Goal: Browse casually: Explore the website without a specific task or goal

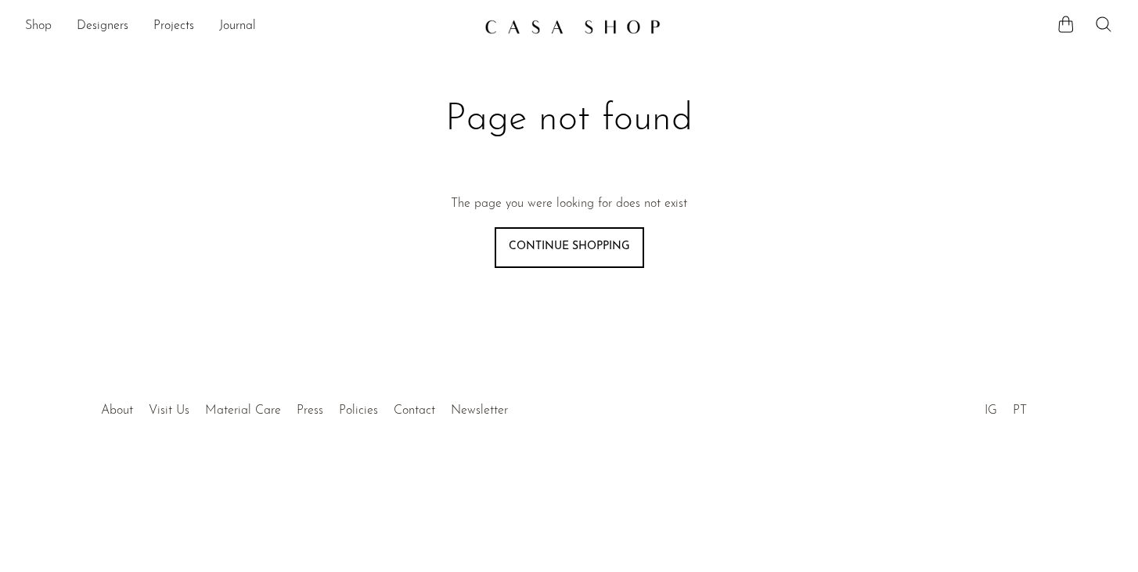
click at [40, 24] on link "Shop" at bounding box center [38, 26] width 27 height 20
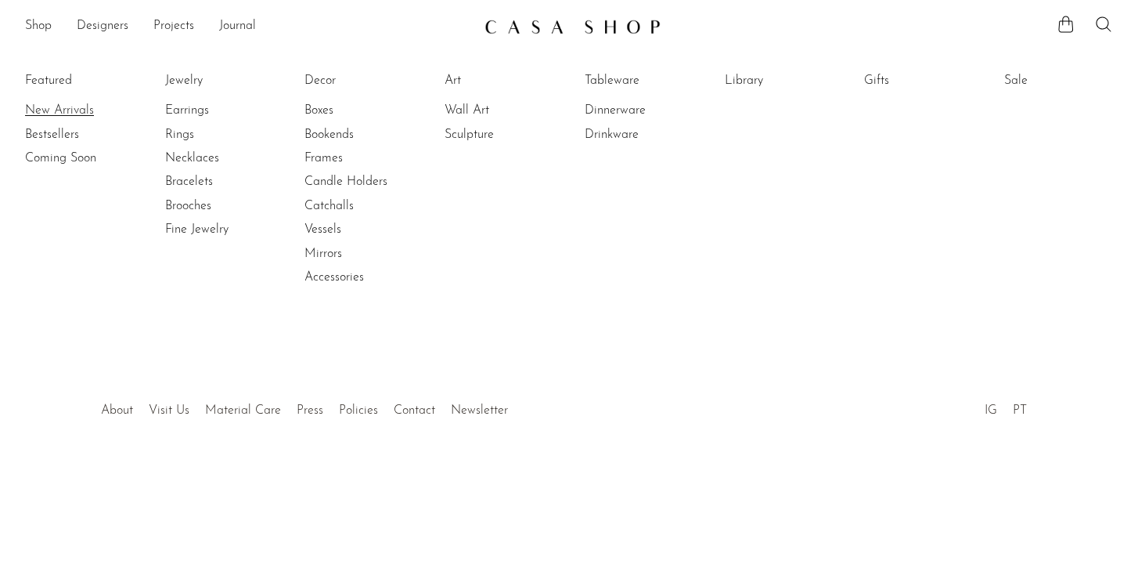
click at [60, 107] on link "New Arrivals" at bounding box center [83, 110] width 117 height 17
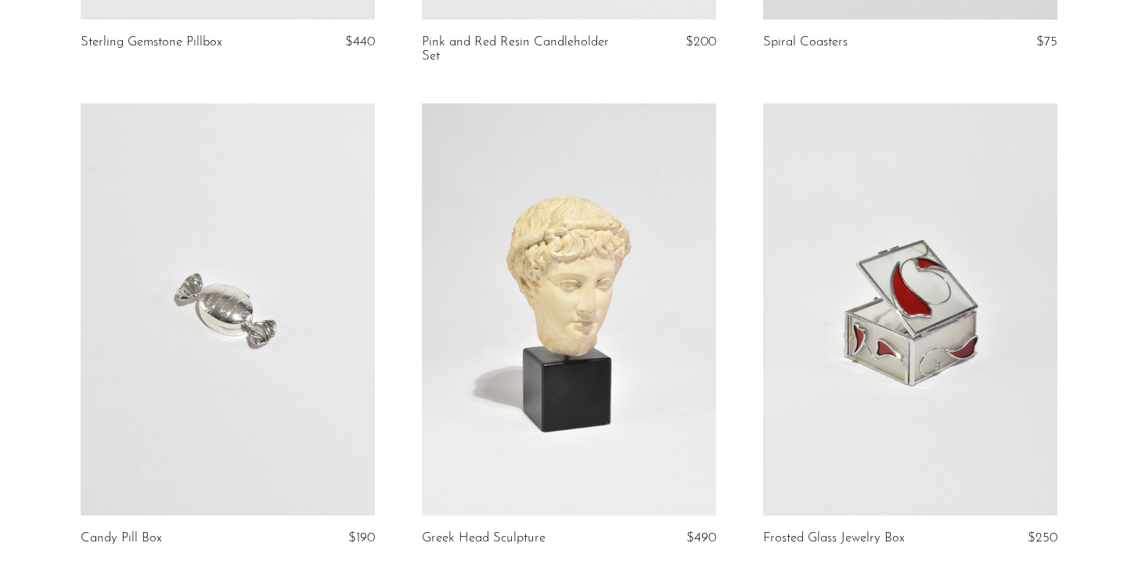
scroll to position [3420, 0]
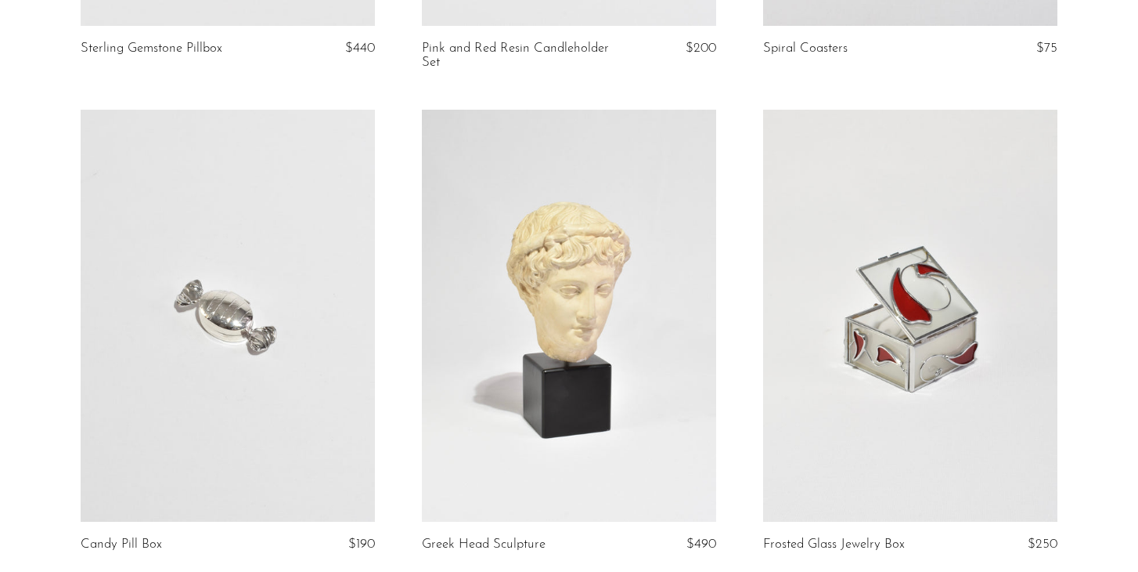
click at [251, 286] on link at bounding box center [228, 316] width 294 height 413
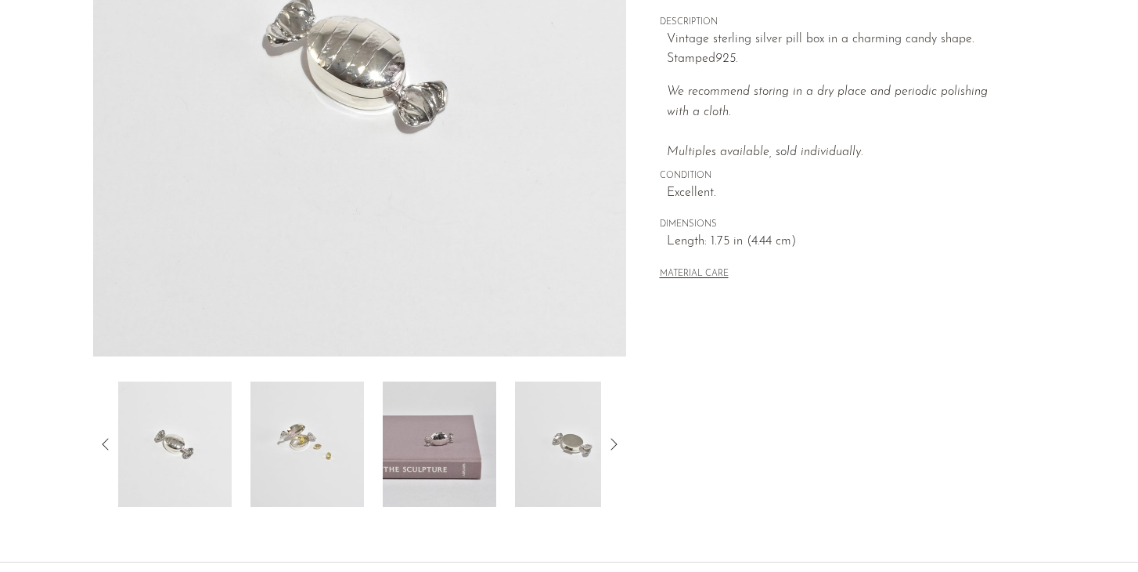
scroll to position [305, 0]
click at [447, 455] on img at bounding box center [440, 441] width 114 height 125
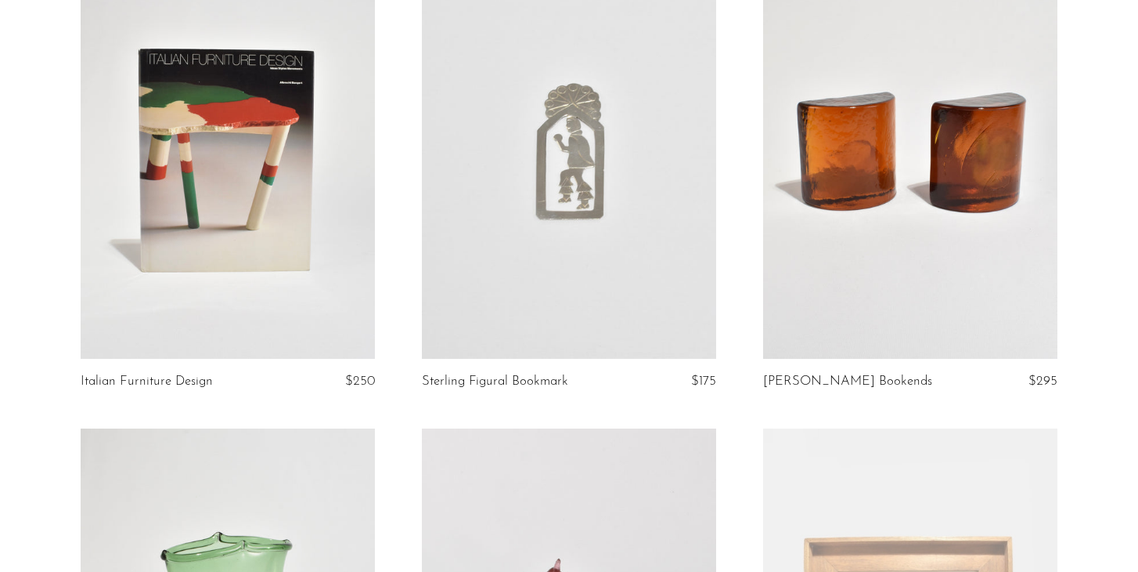
scroll to position [5029, 0]
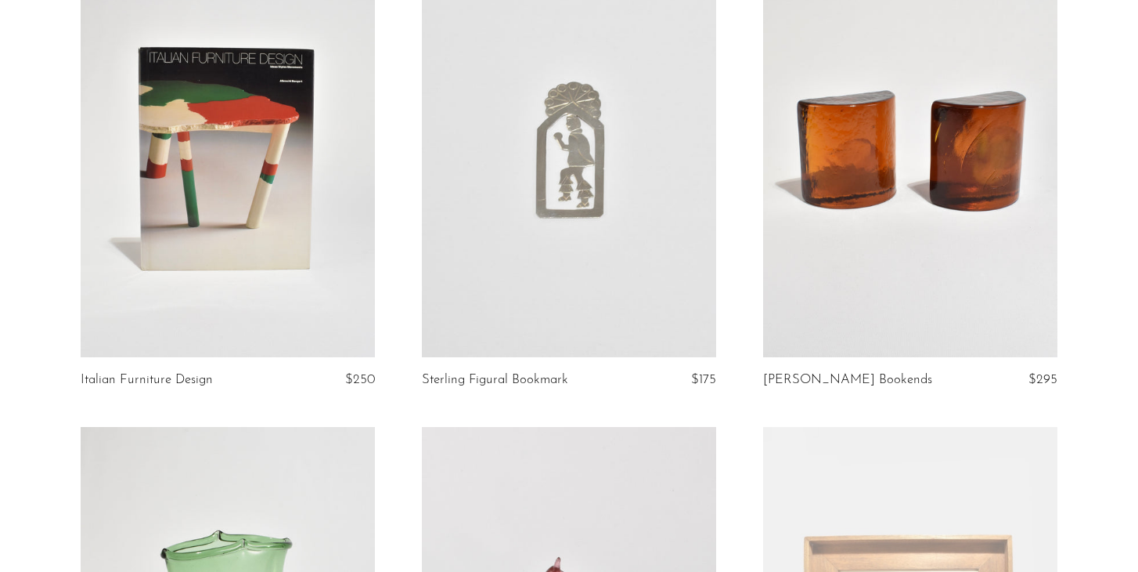
click at [921, 263] on link at bounding box center [910, 151] width 294 height 413
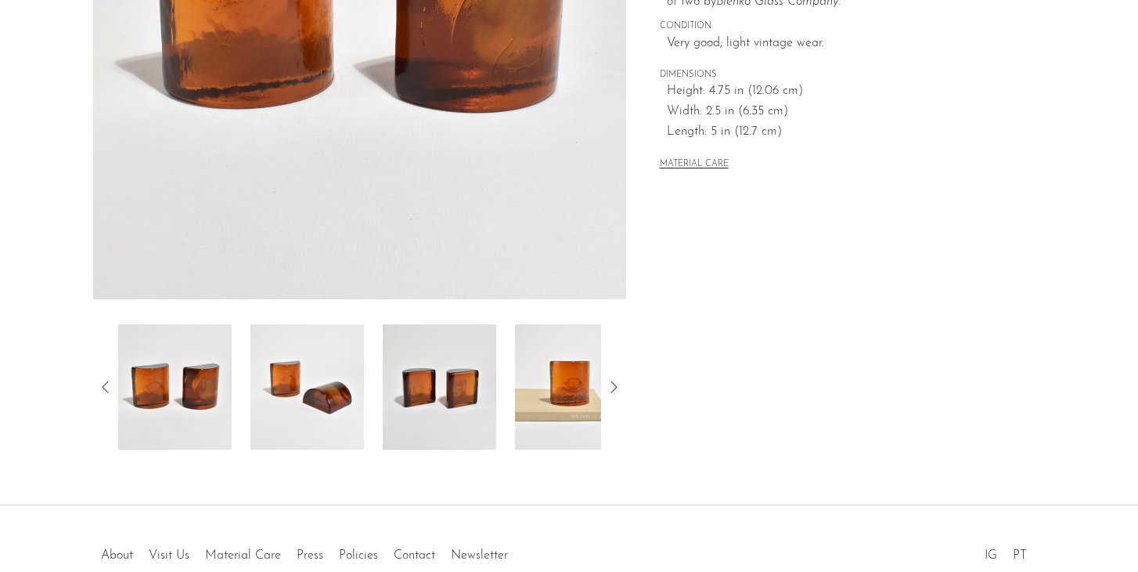
scroll to position [363, 0]
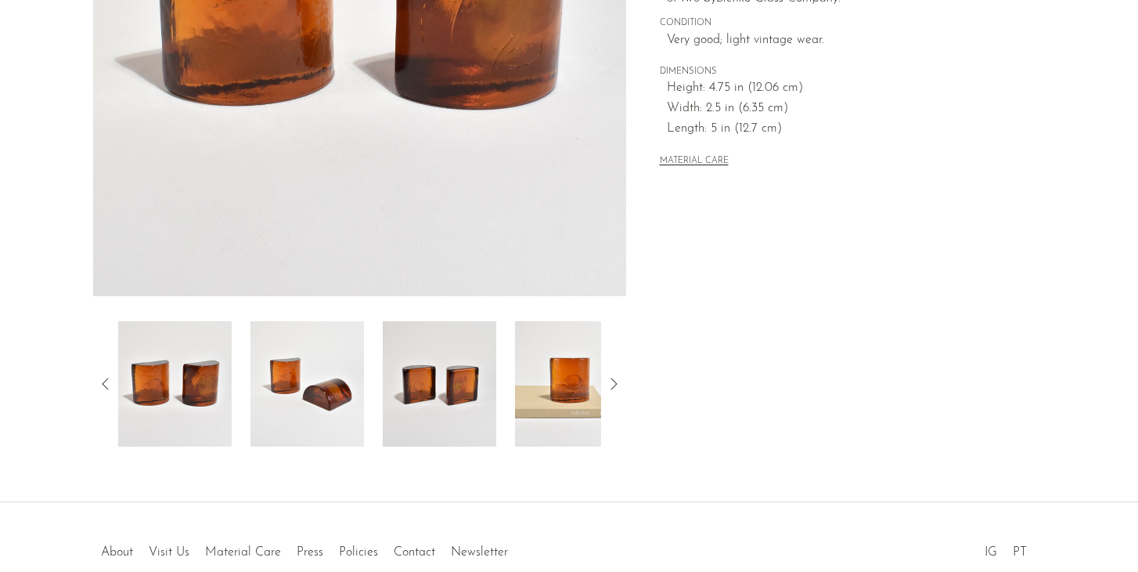
click at [553, 391] on img at bounding box center [572, 383] width 114 height 125
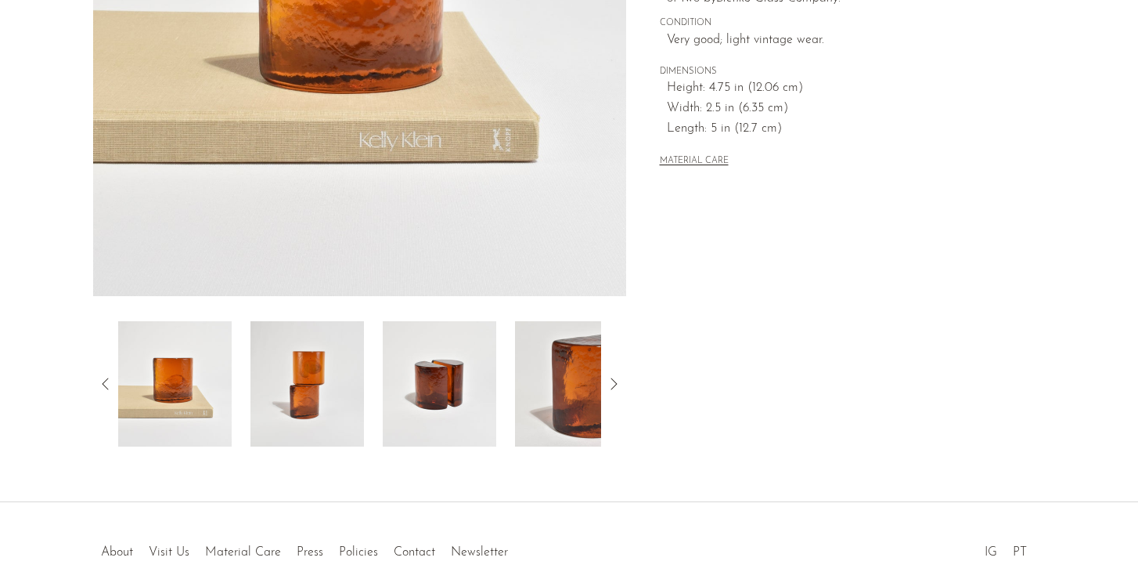
click at [469, 385] on img at bounding box center [440, 383] width 114 height 125
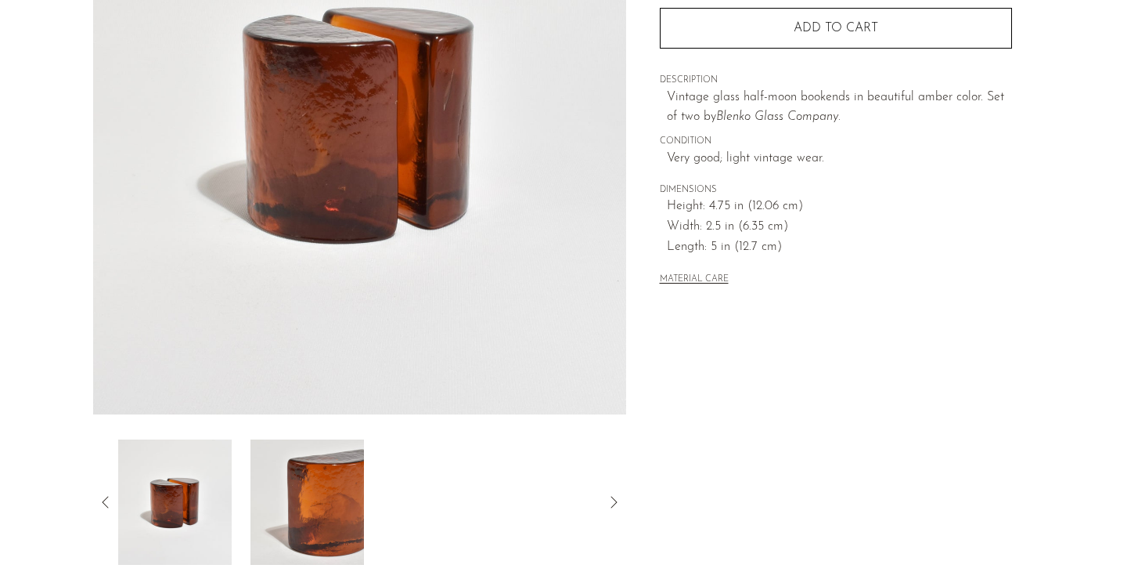
scroll to position [353, 0]
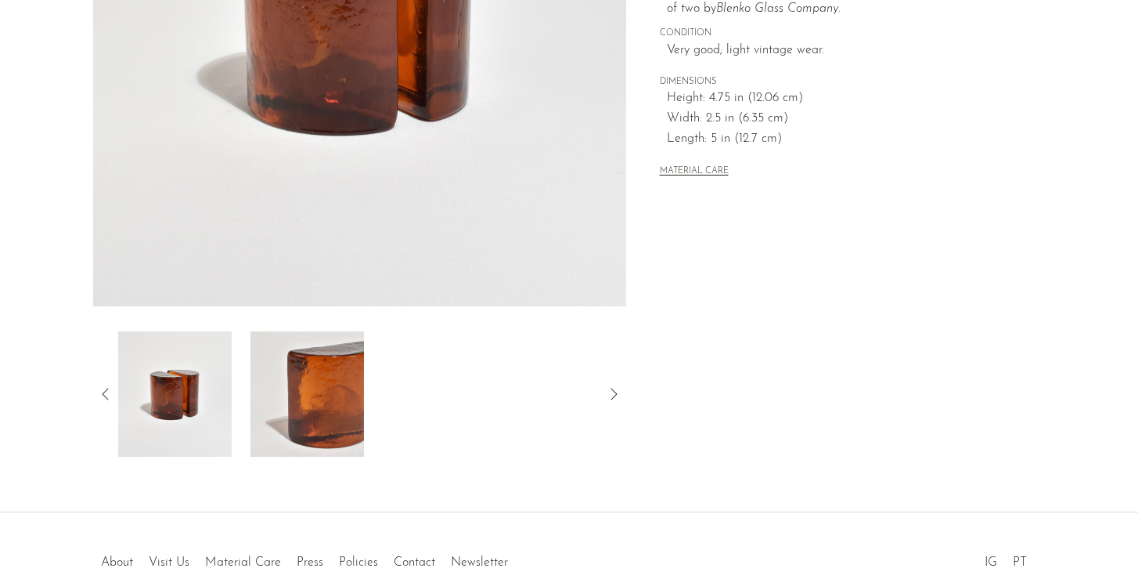
click at [103, 388] on icon at bounding box center [105, 393] width 19 height 19
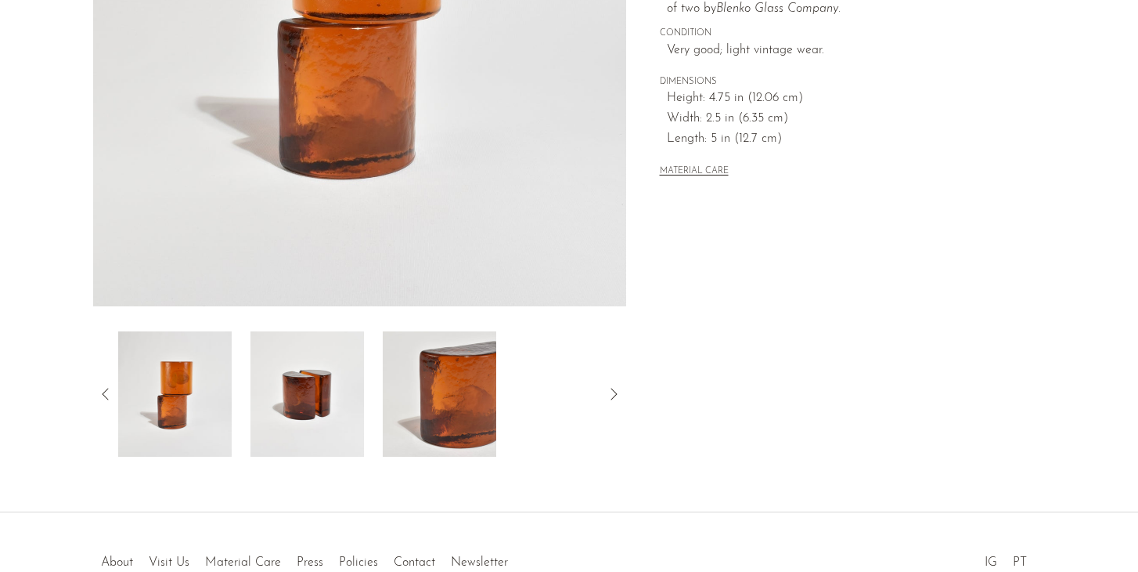
click at [105, 393] on icon at bounding box center [105, 393] width 19 height 19
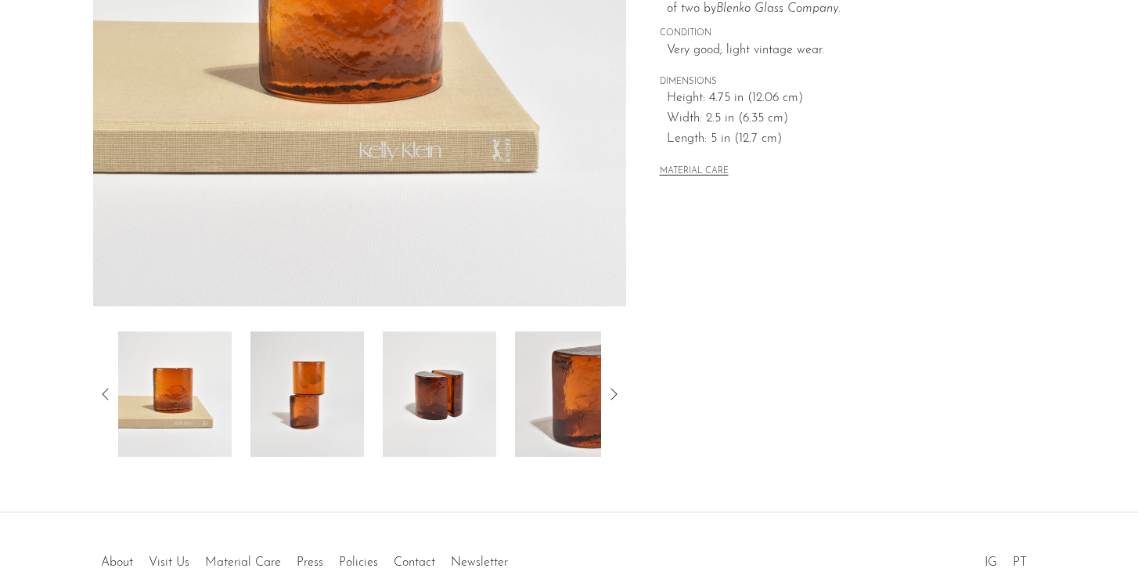
click at [179, 396] on img at bounding box center [175, 393] width 114 height 125
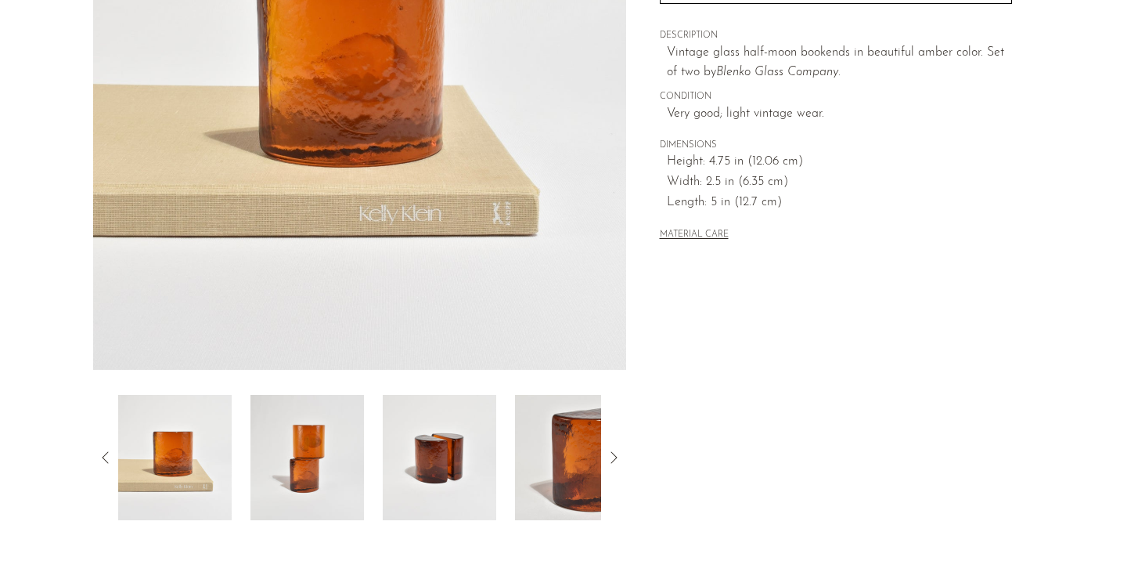
scroll to position [309, 0]
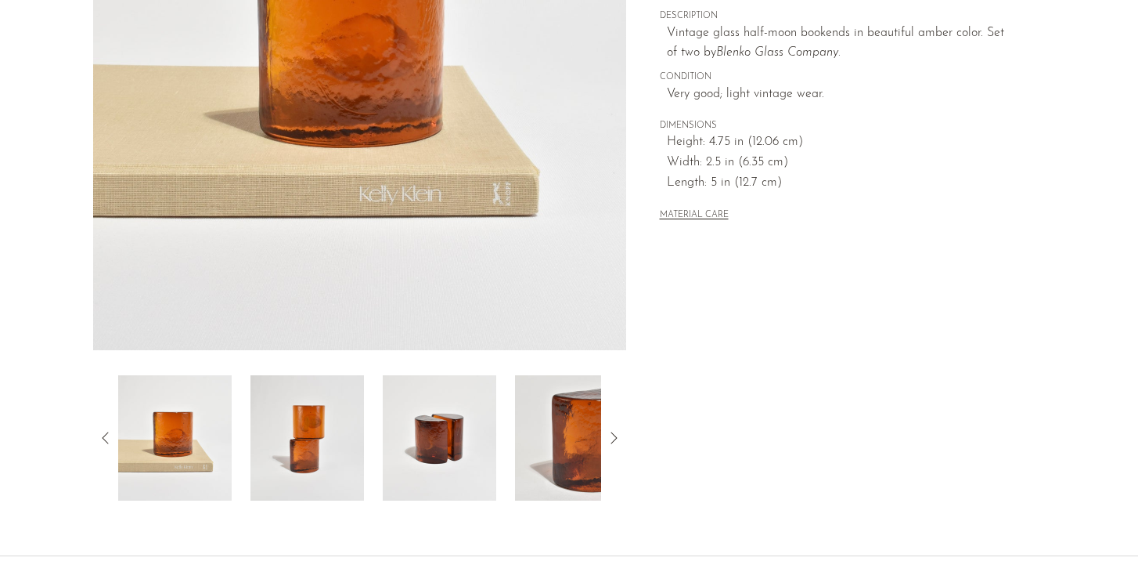
click at [106, 436] on icon at bounding box center [105, 437] width 19 height 19
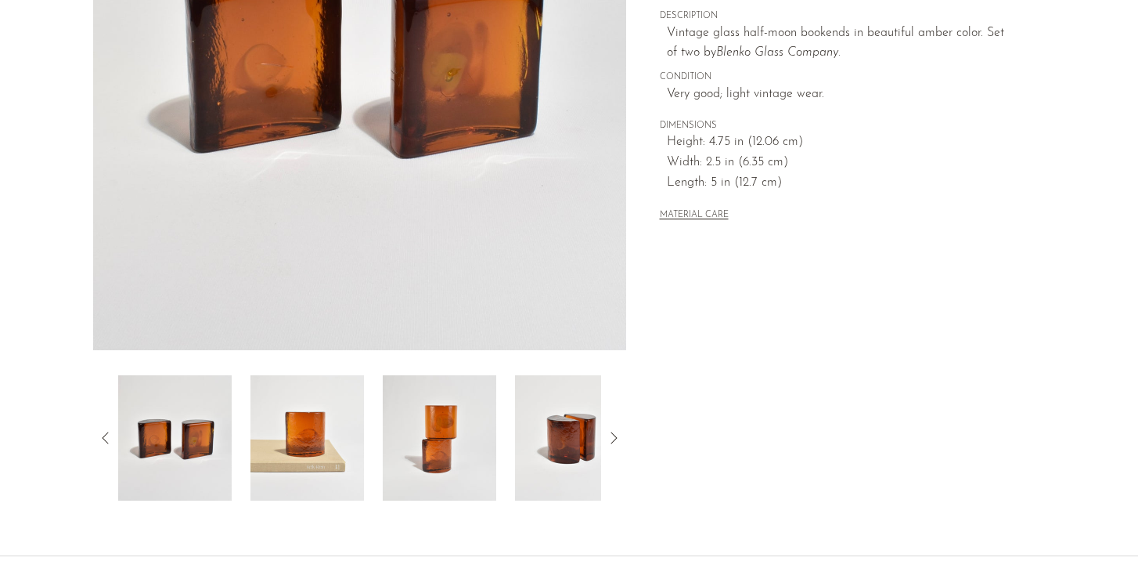
click at [106, 436] on icon at bounding box center [105, 437] width 19 height 19
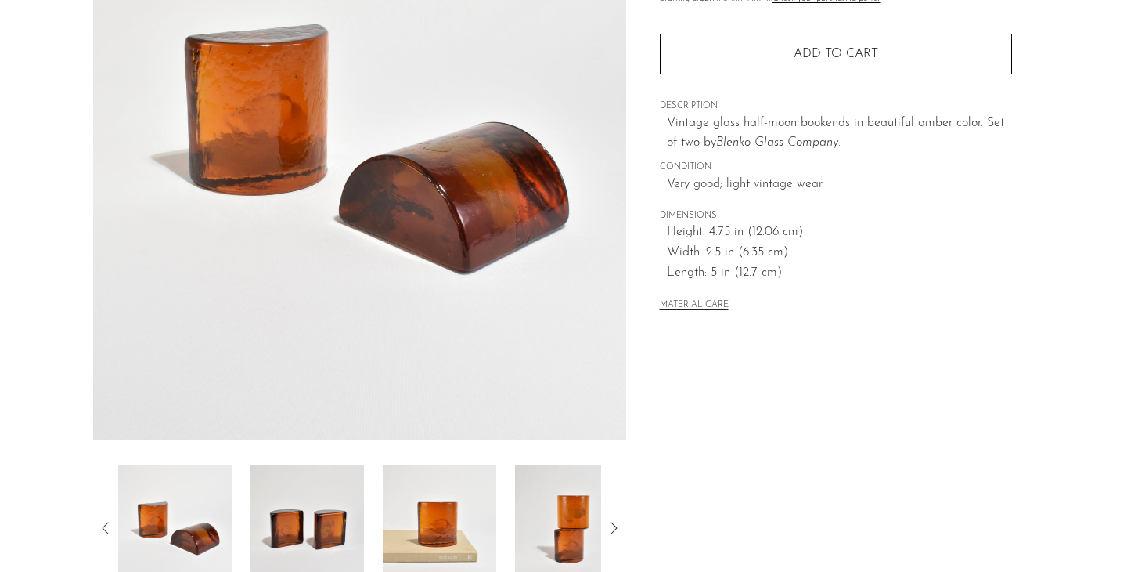
scroll to position [0, 0]
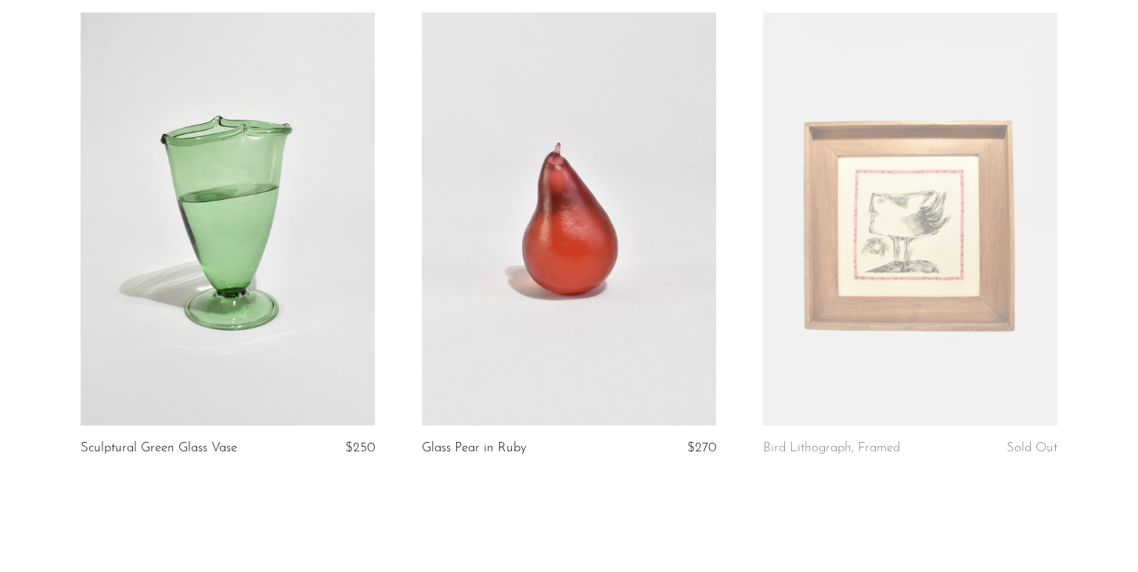
scroll to position [5444, 0]
click at [818, 242] on link at bounding box center [910, 218] width 294 height 413
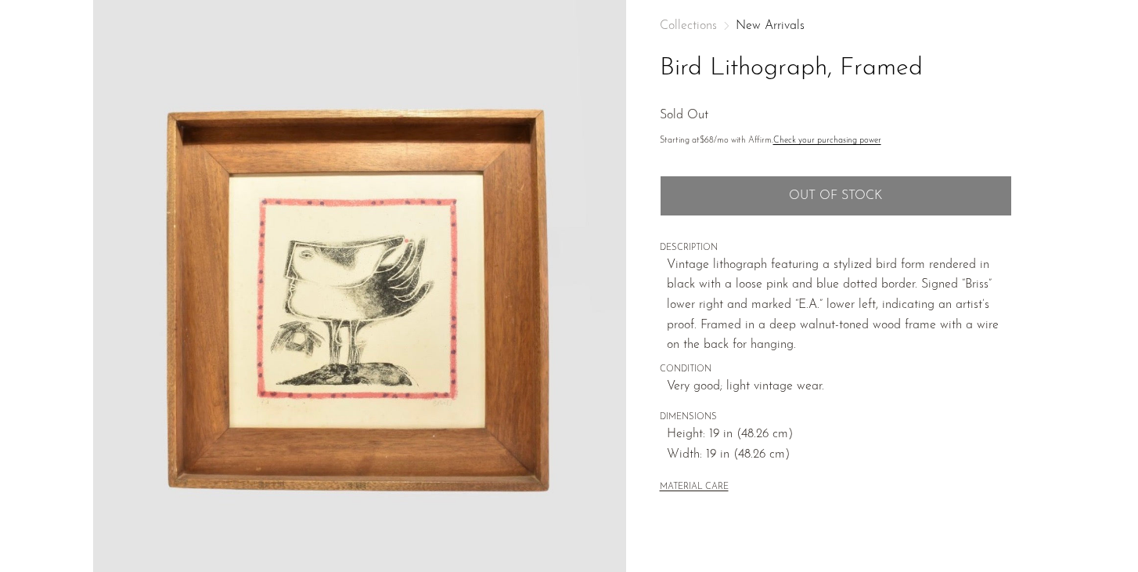
scroll to position [80, 0]
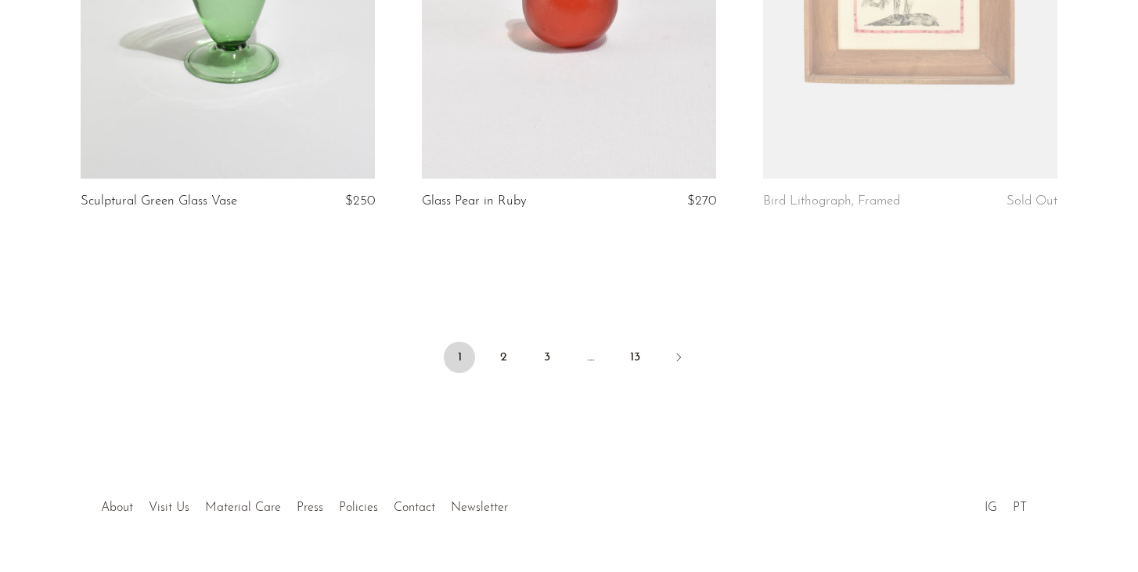
scroll to position [5745, 0]
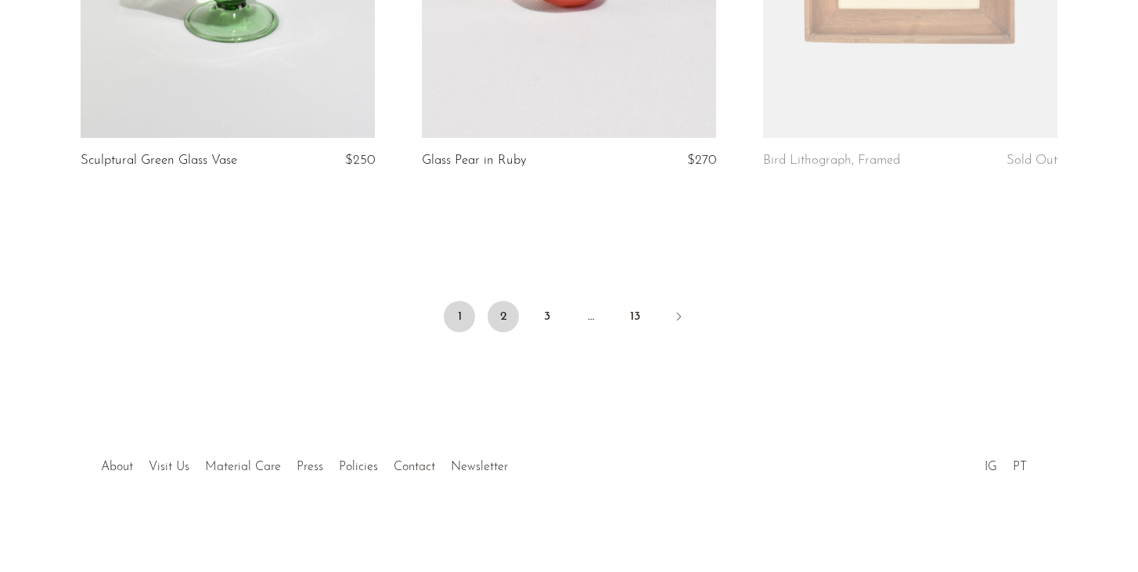
click at [506, 323] on link "2" at bounding box center [503, 316] width 31 height 31
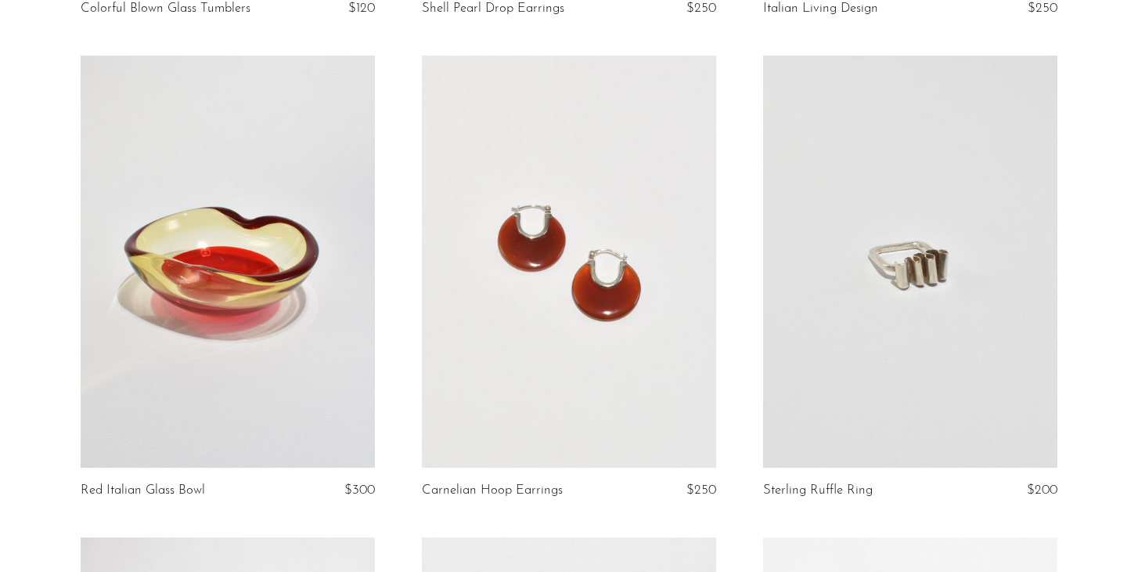
scroll to position [1054, 0]
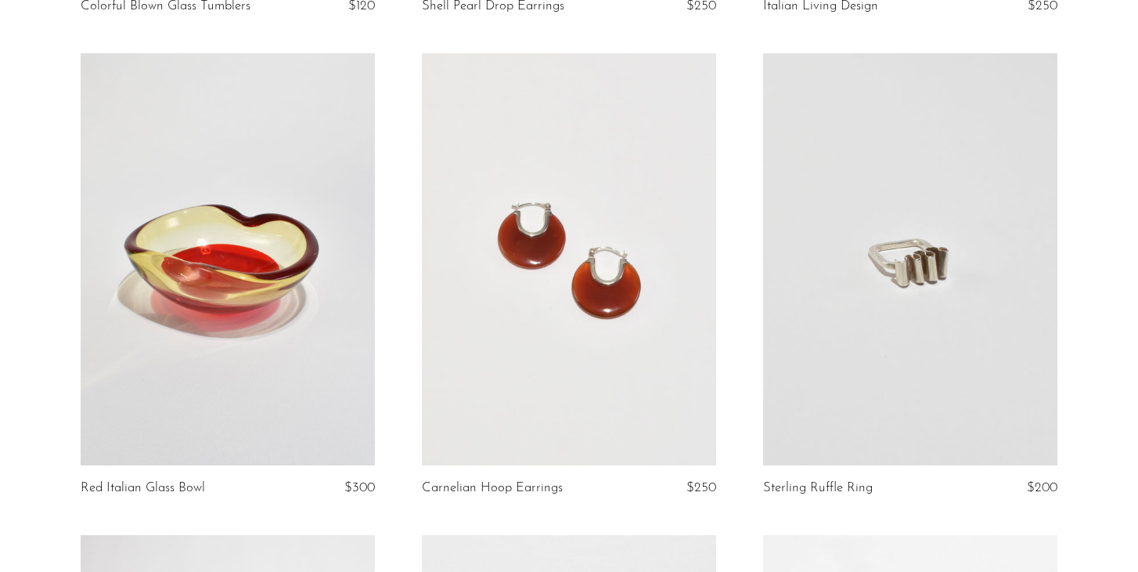
click at [936, 262] on link at bounding box center [910, 259] width 294 height 413
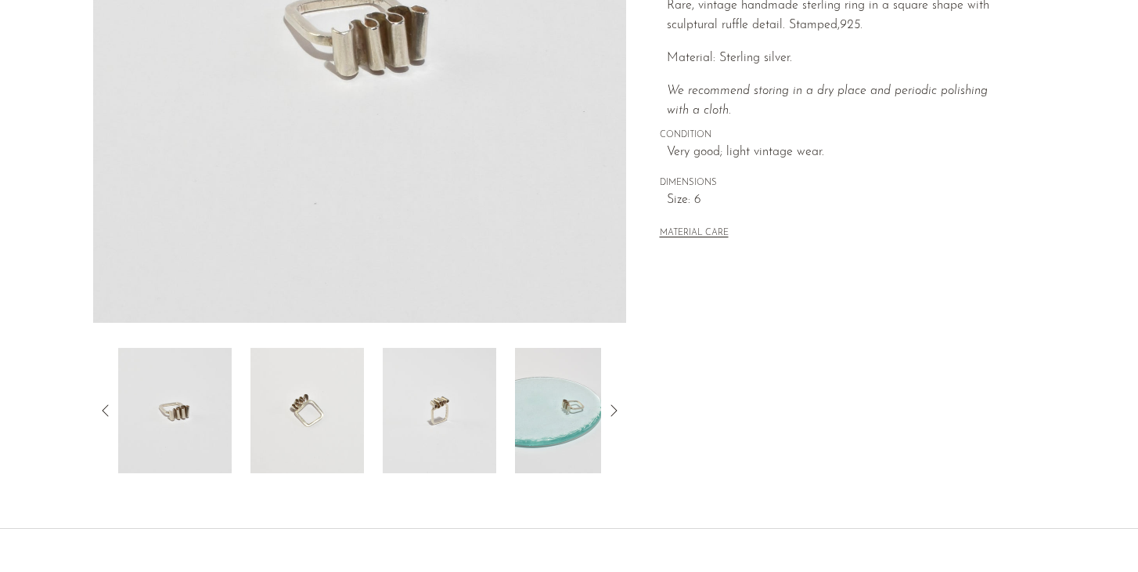
scroll to position [342, 0]
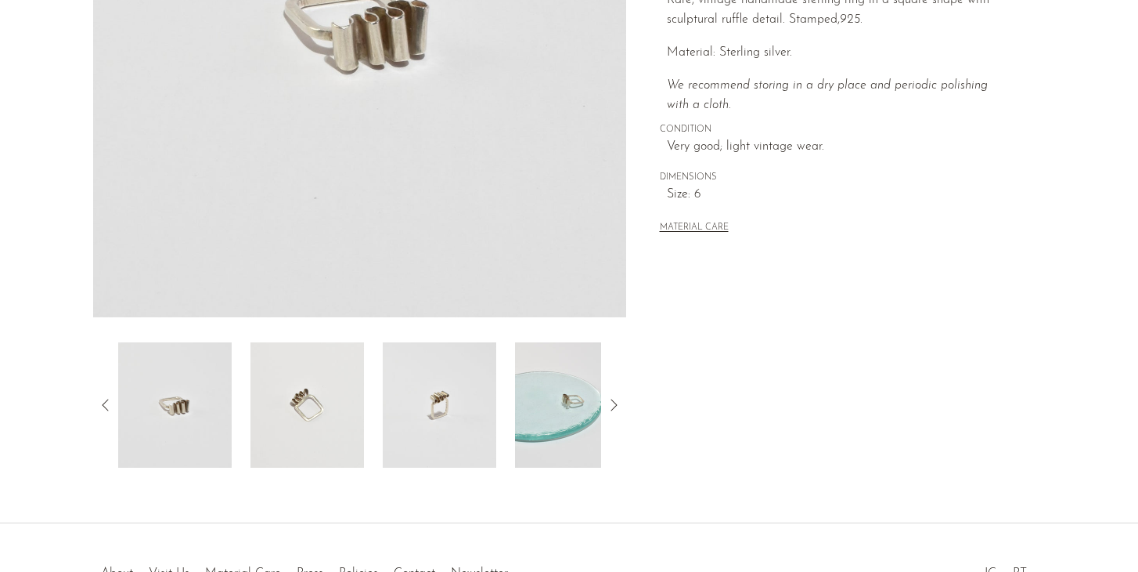
click at [312, 415] on img at bounding box center [308, 404] width 114 height 125
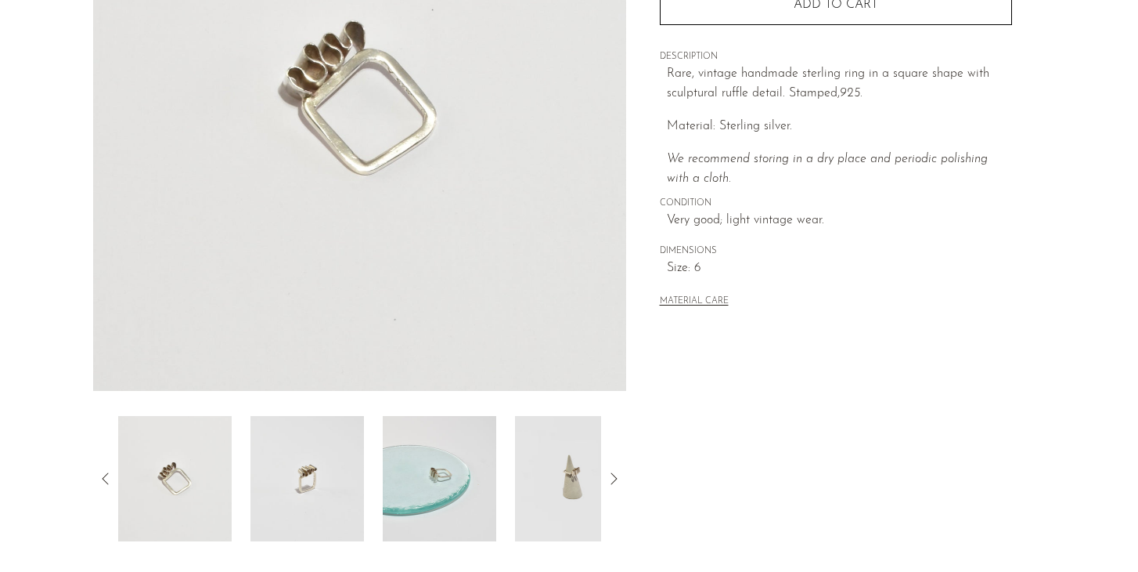
scroll to position [272, 0]
click at [305, 477] on img at bounding box center [308, 475] width 114 height 125
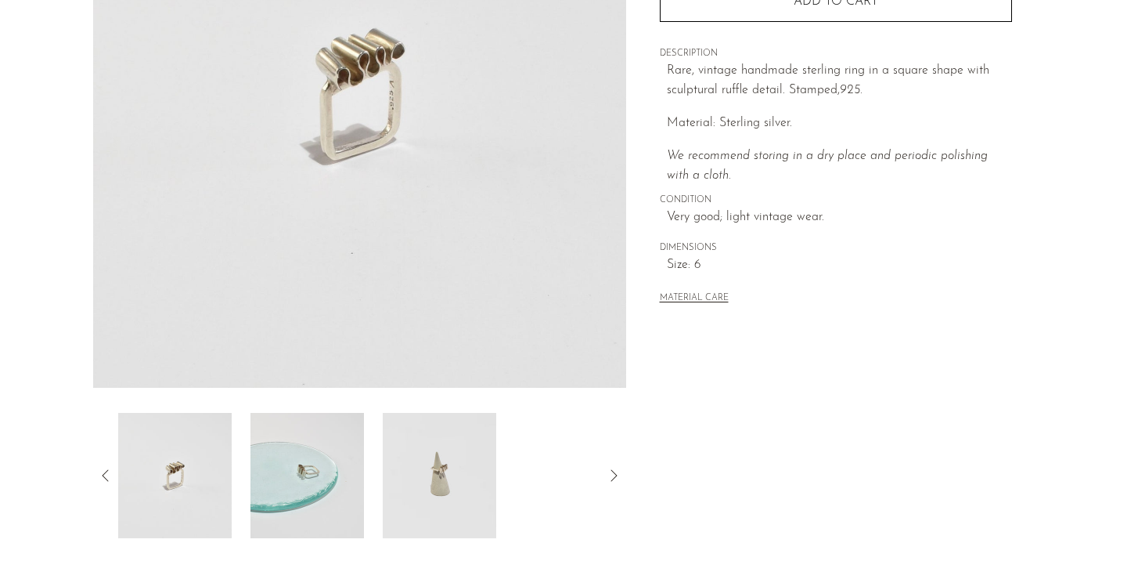
click at [453, 486] on img at bounding box center [440, 475] width 114 height 125
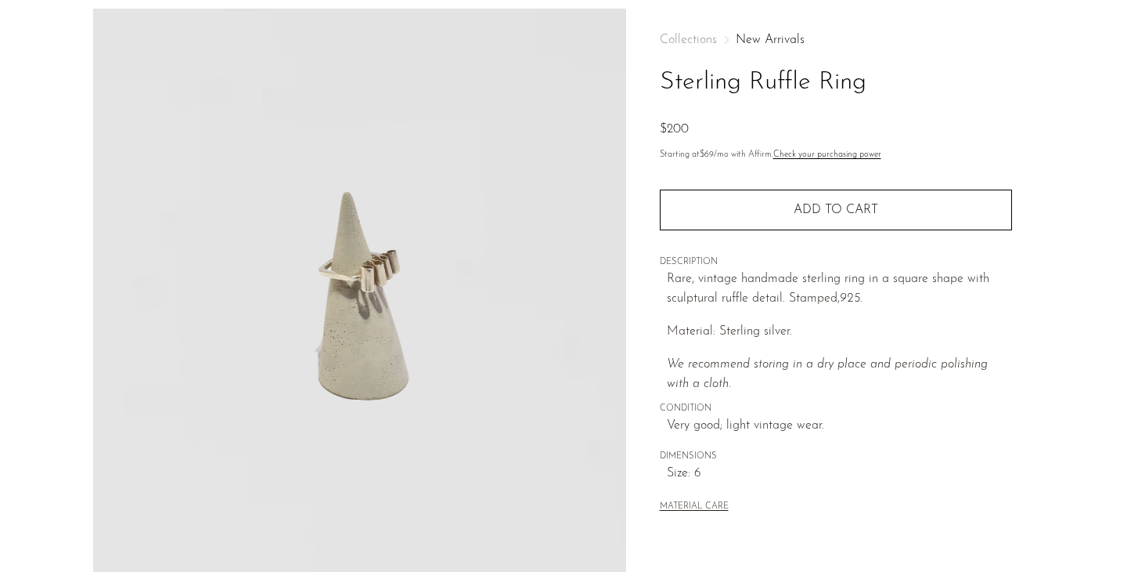
scroll to position [46, 0]
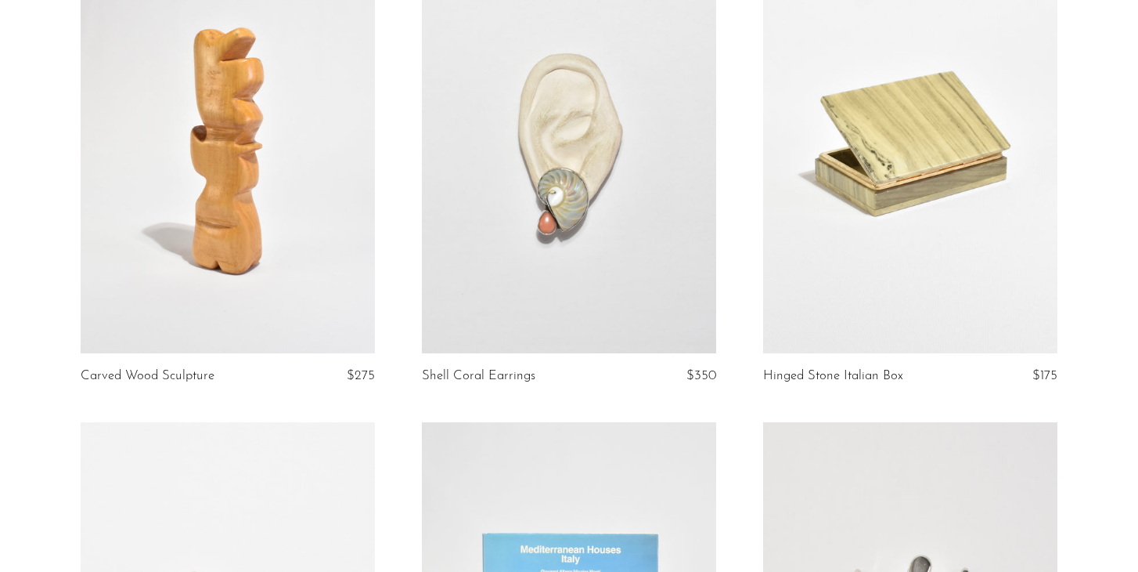
scroll to position [1651, 0]
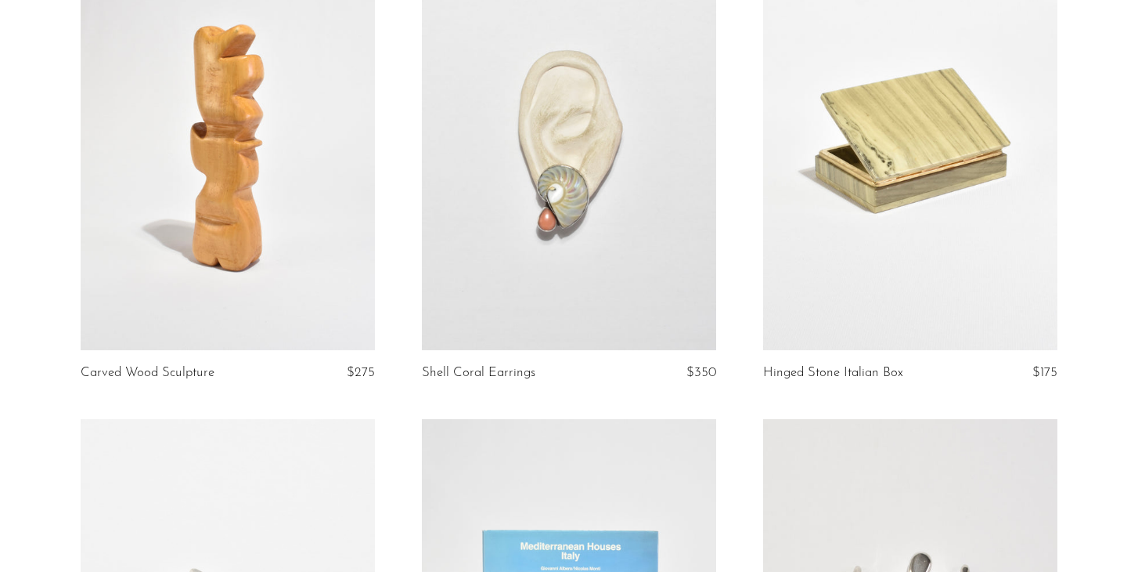
click at [955, 178] on link at bounding box center [910, 143] width 294 height 413
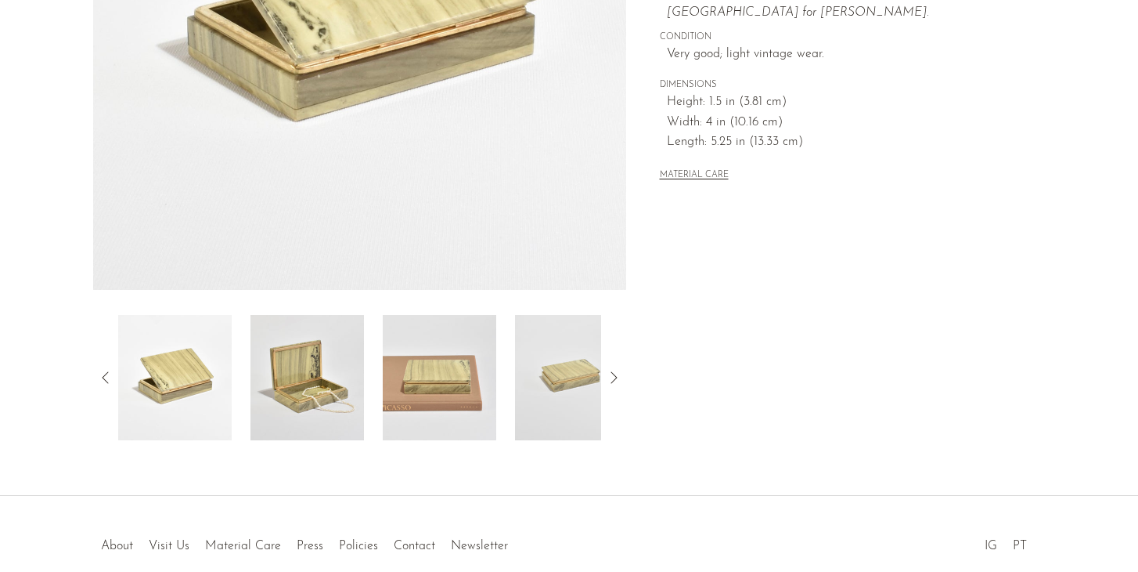
scroll to position [376, 0]
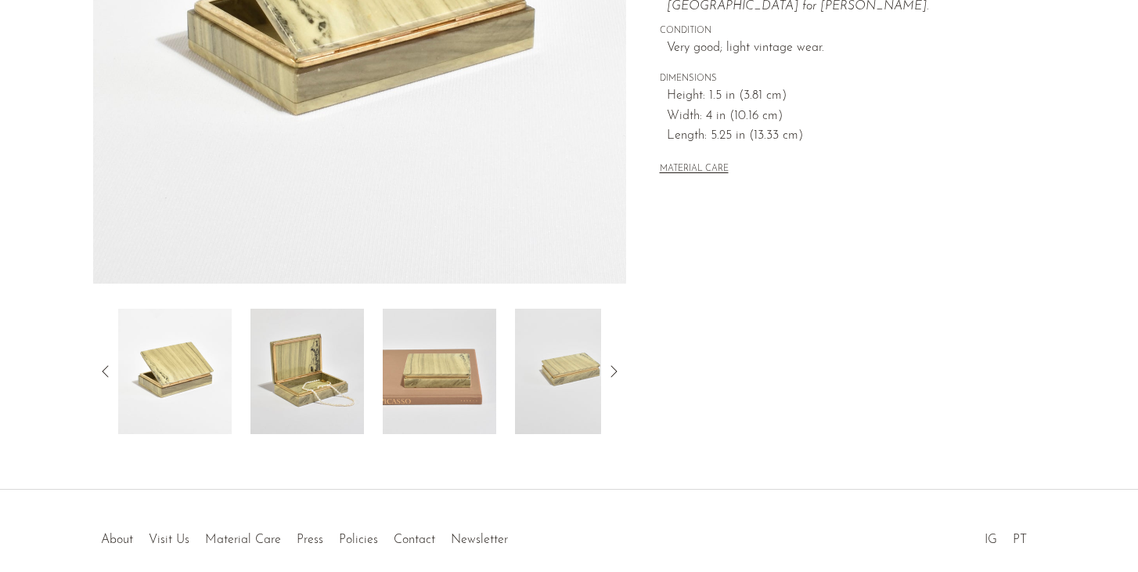
click at [322, 385] on img at bounding box center [308, 371] width 114 height 125
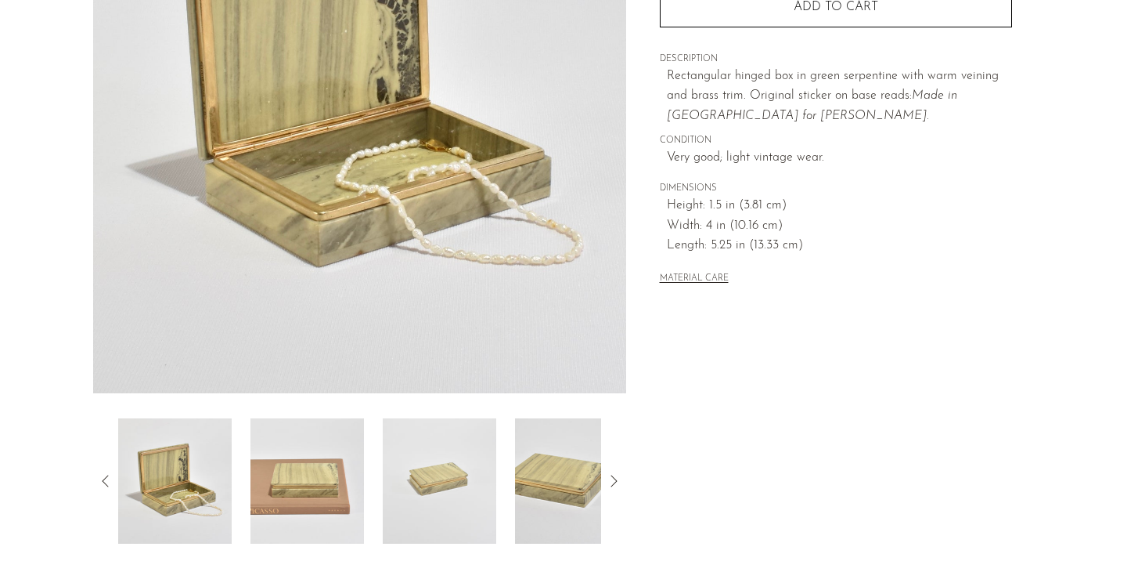
scroll to position [265, 0]
click at [446, 494] on img at bounding box center [440, 481] width 114 height 125
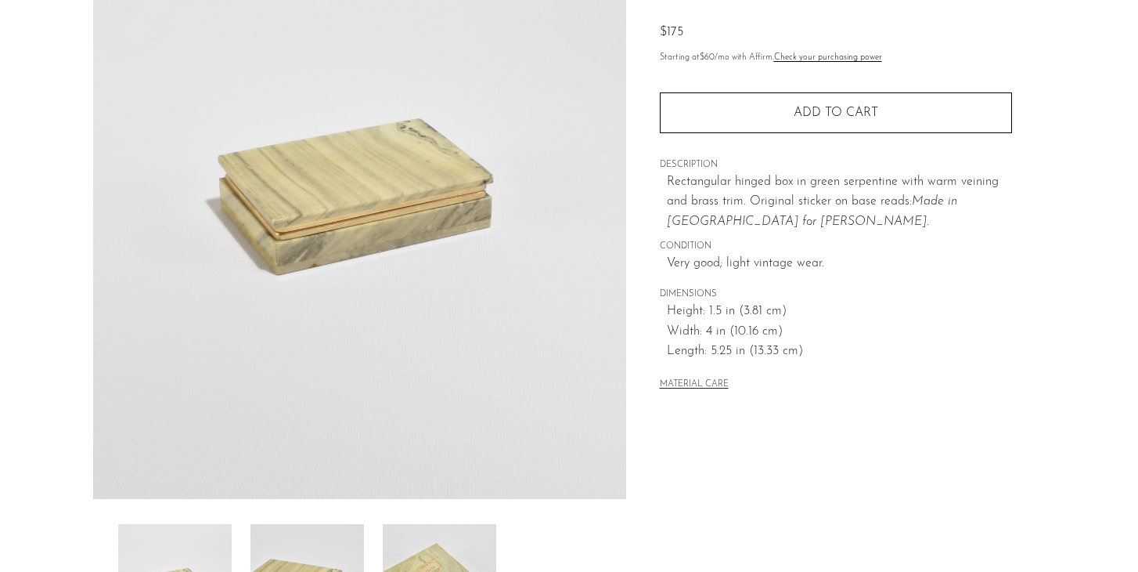
scroll to position [163, 0]
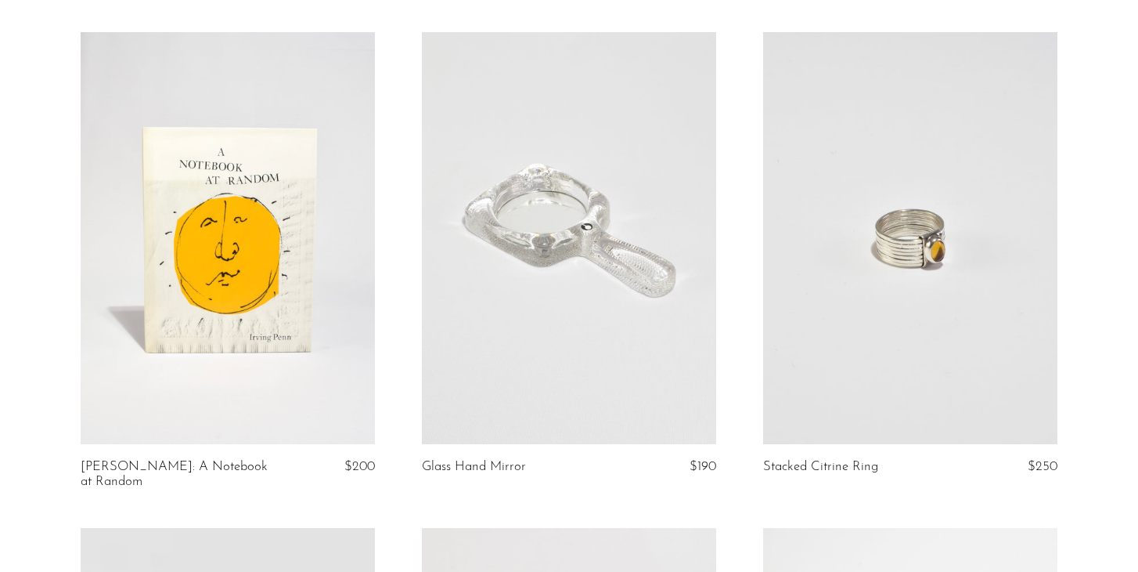
scroll to position [3501, 0]
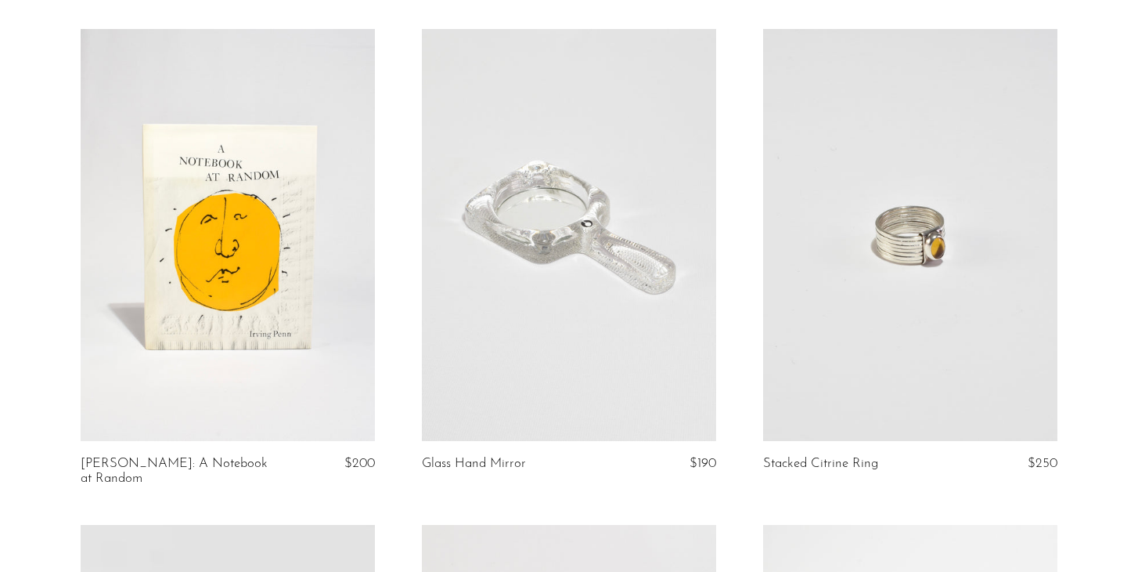
click at [900, 244] on link at bounding box center [910, 235] width 294 height 413
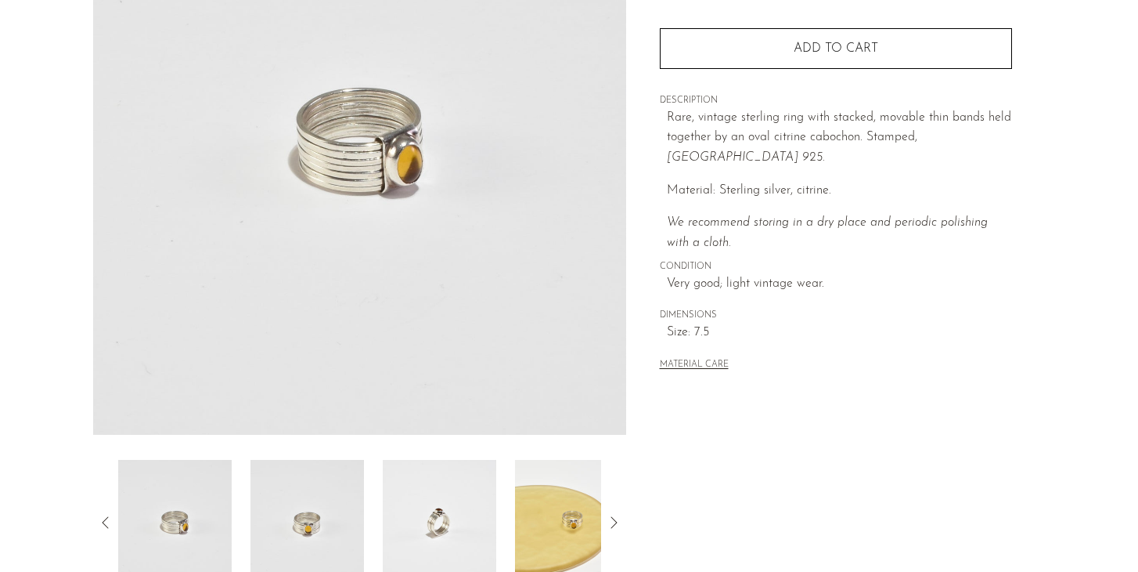
scroll to position [240, 0]
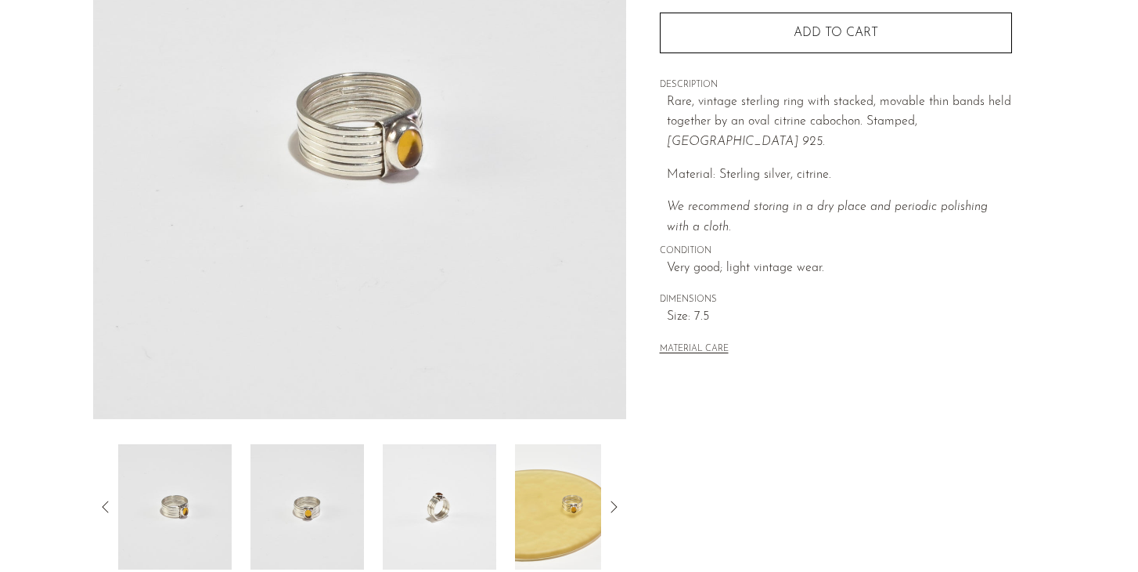
click at [564, 510] on img at bounding box center [572, 506] width 114 height 125
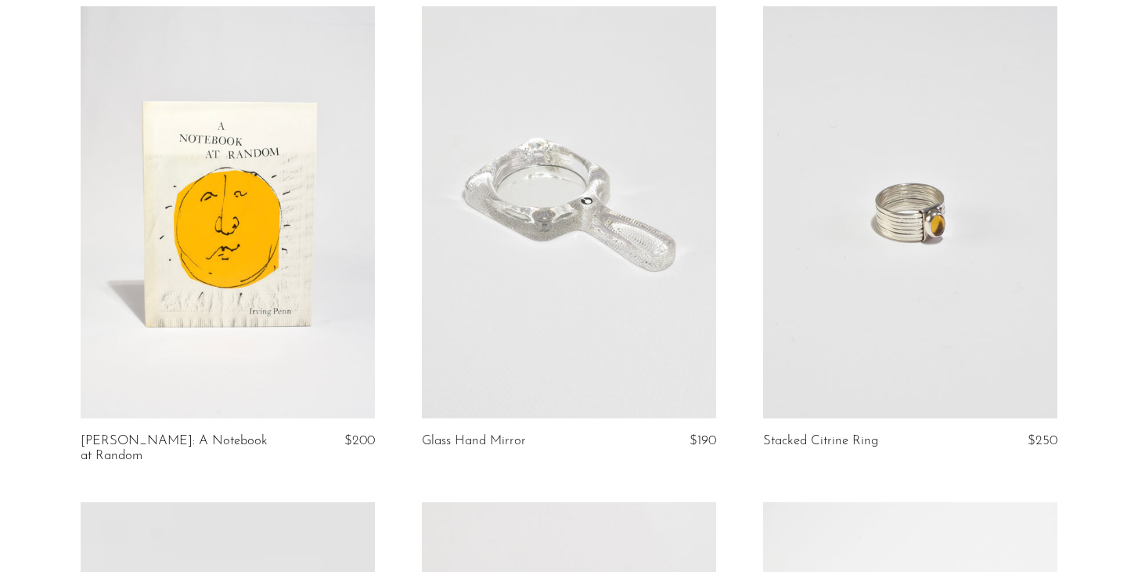
scroll to position [3527, 0]
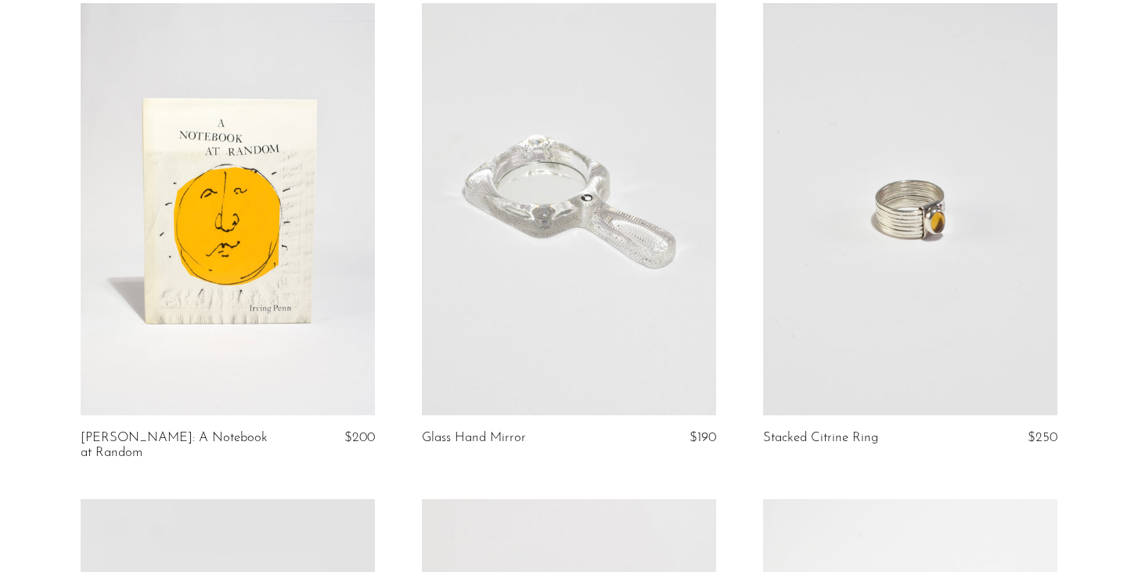
click at [235, 245] on link at bounding box center [228, 209] width 294 height 413
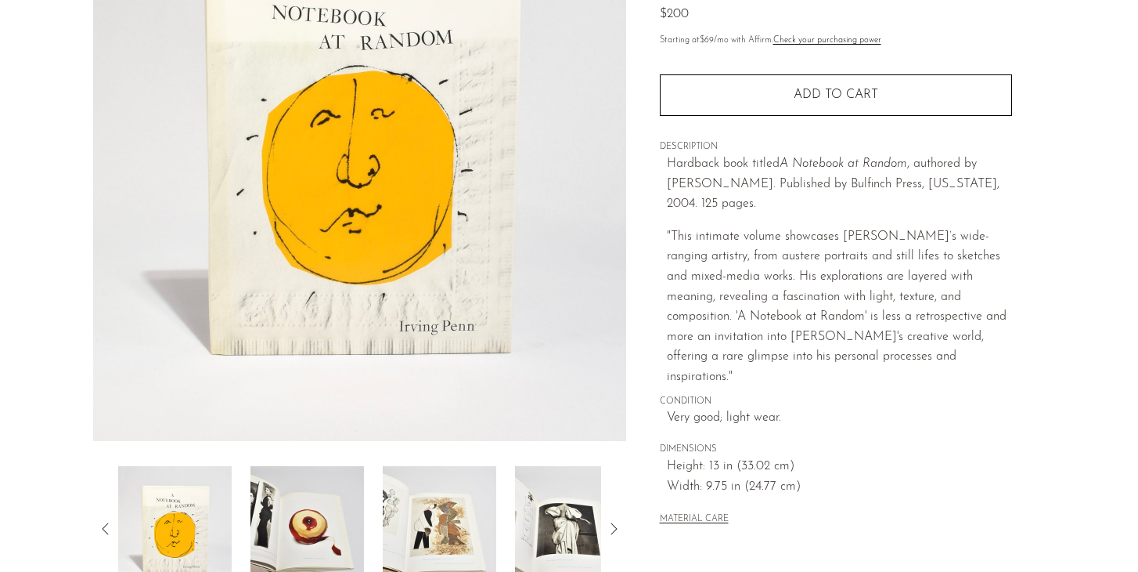
scroll to position [258, 0]
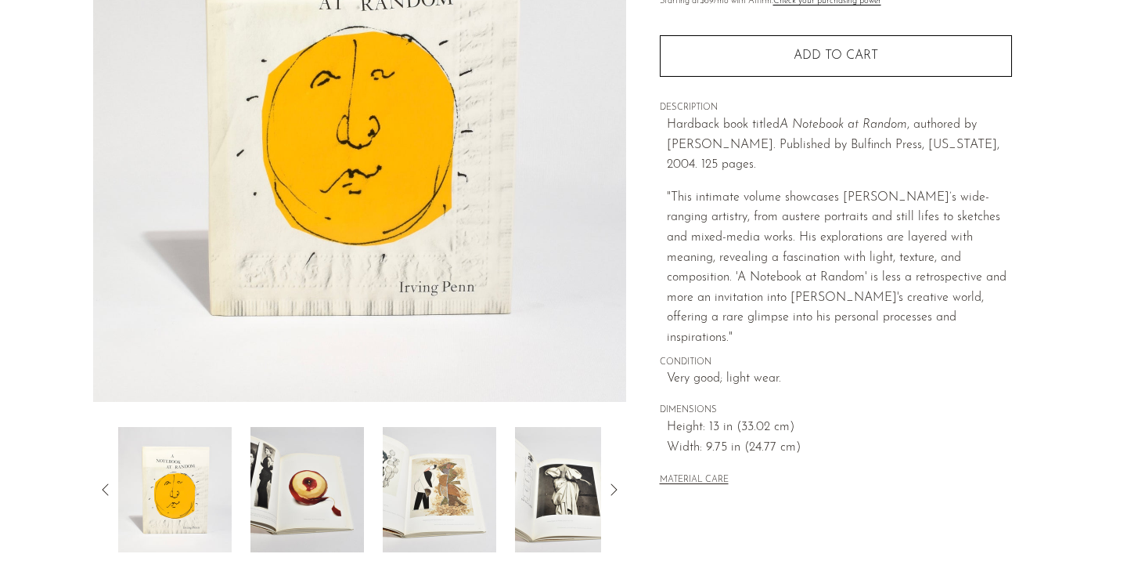
click at [298, 485] on img at bounding box center [308, 489] width 114 height 125
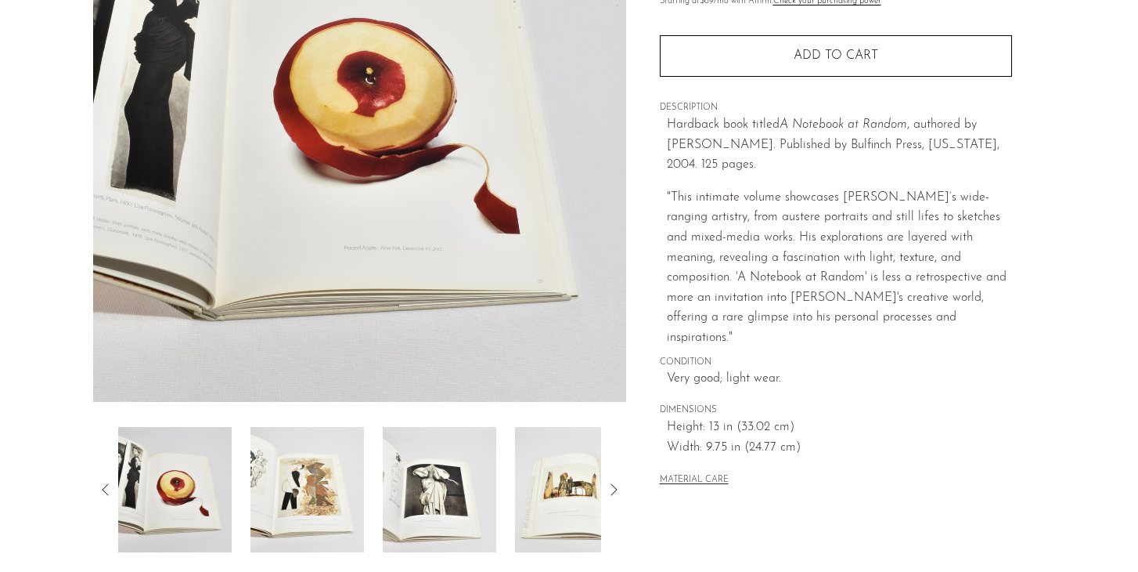
click at [324, 504] on img at bounding box center [308, 489] width 114 height 125
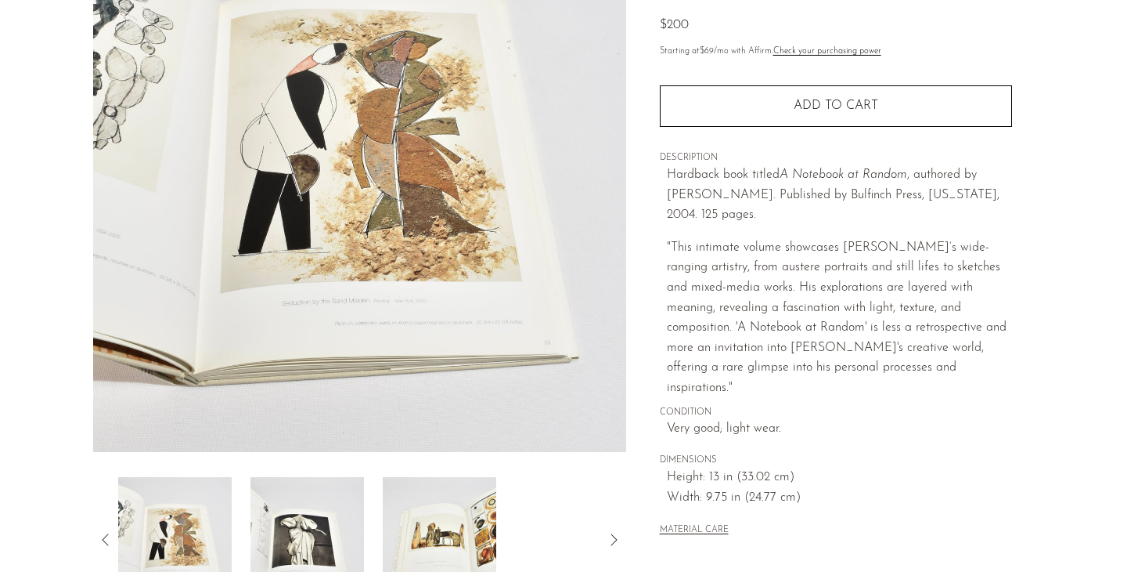
scroll to position [215, 0]
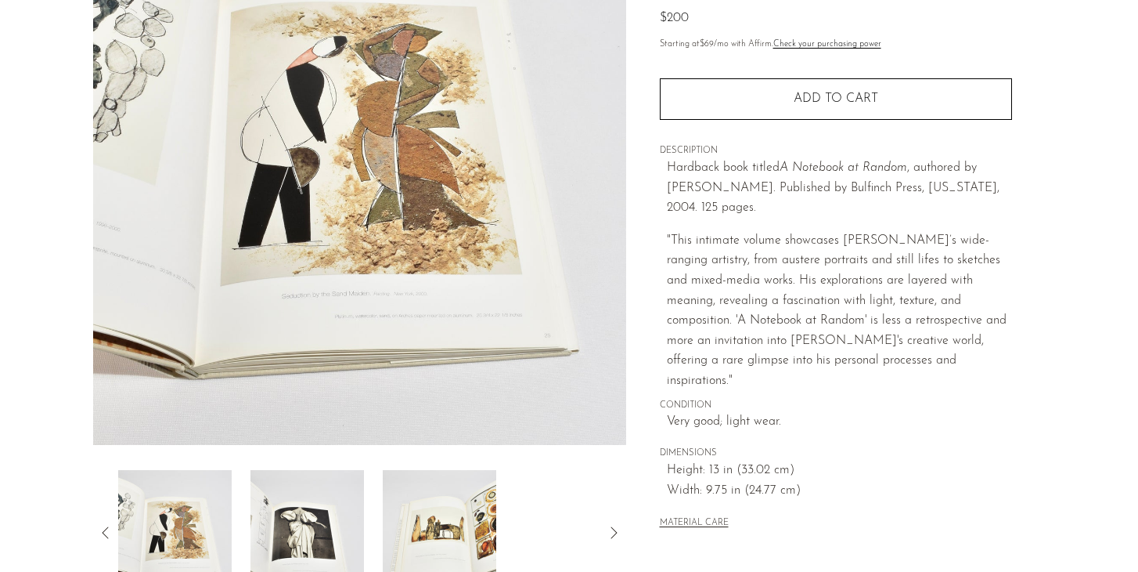
click at [320, 505] on img at bounding box center [308, 532] width 114 height 125
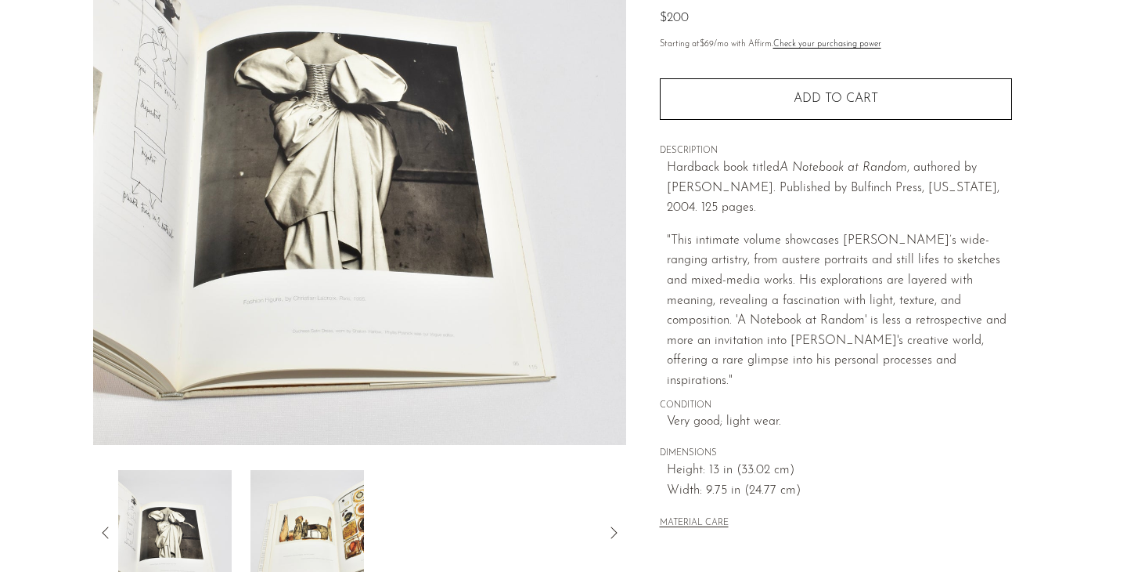
click at [340, 513] on img at bounding box center [308, 532] width 114 height 125
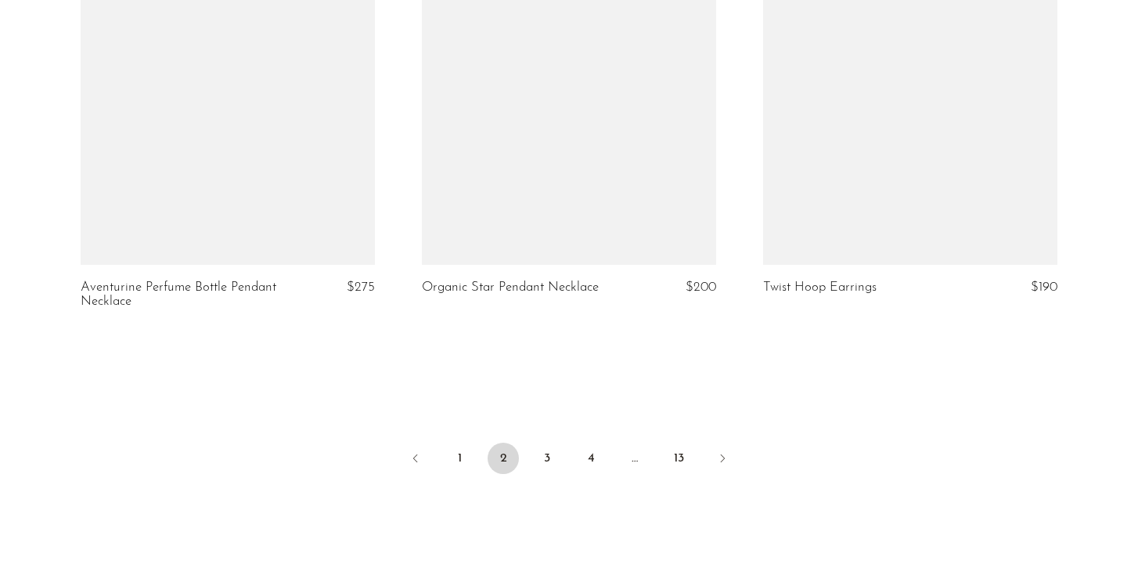
scroll to position [5656, 0]
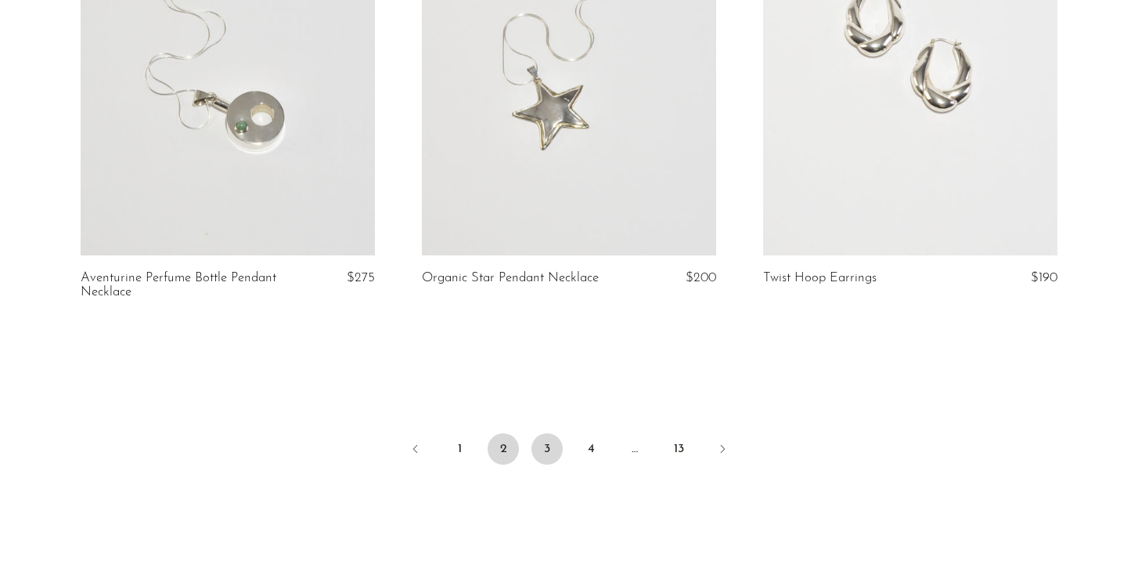
click at [546, 433] on link "3" at bounding box center [547, 448] width 31 height 31
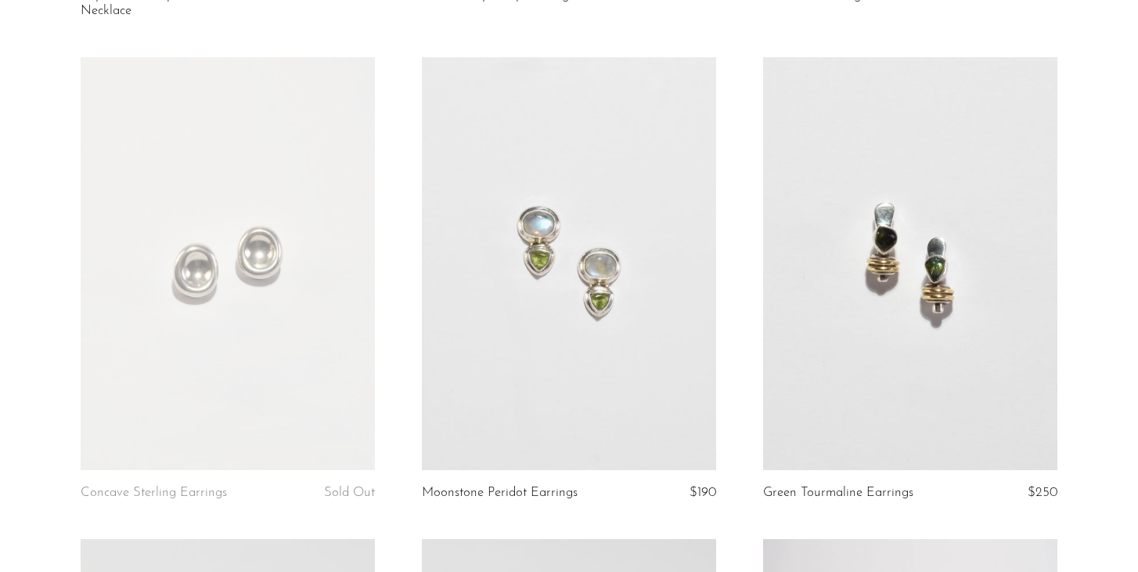
scroll to position [1072, 0]
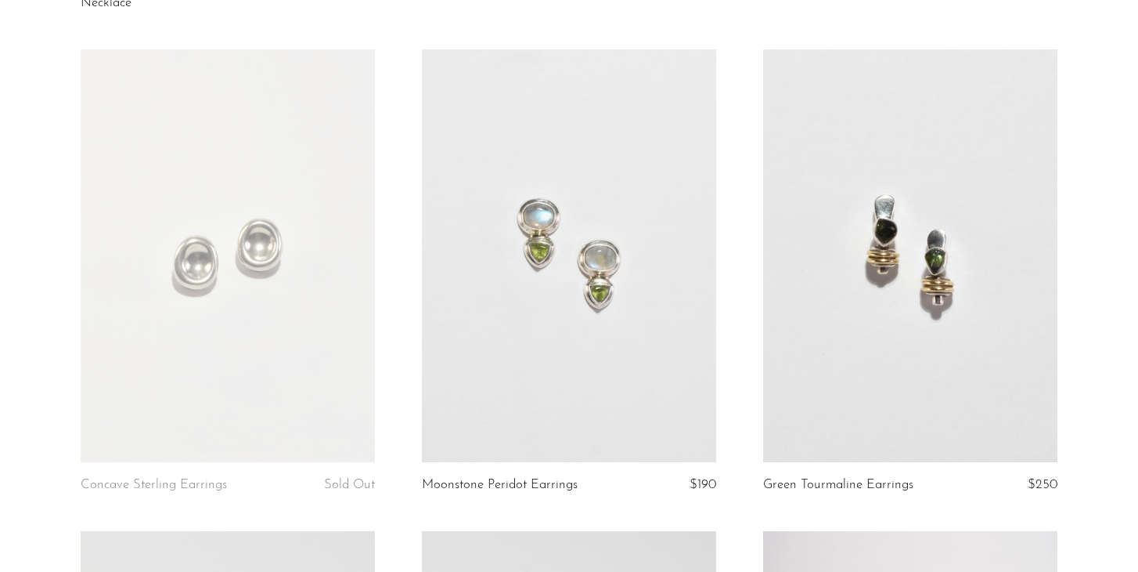
click at [947, 276] on link at bounding box center [910, 255] width 294 height 413
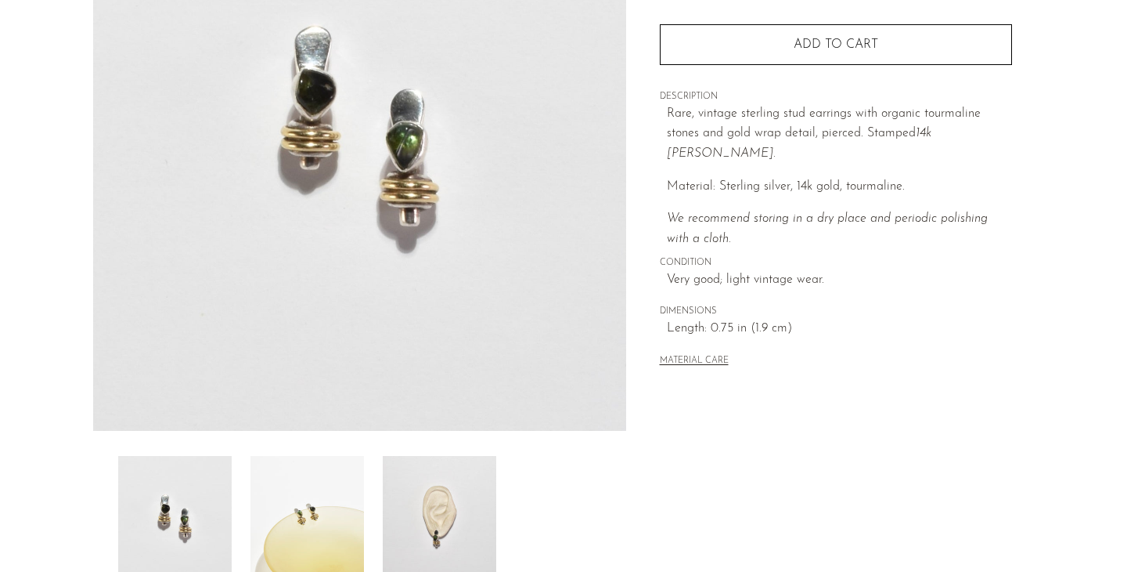
scroll to position [267, 0]
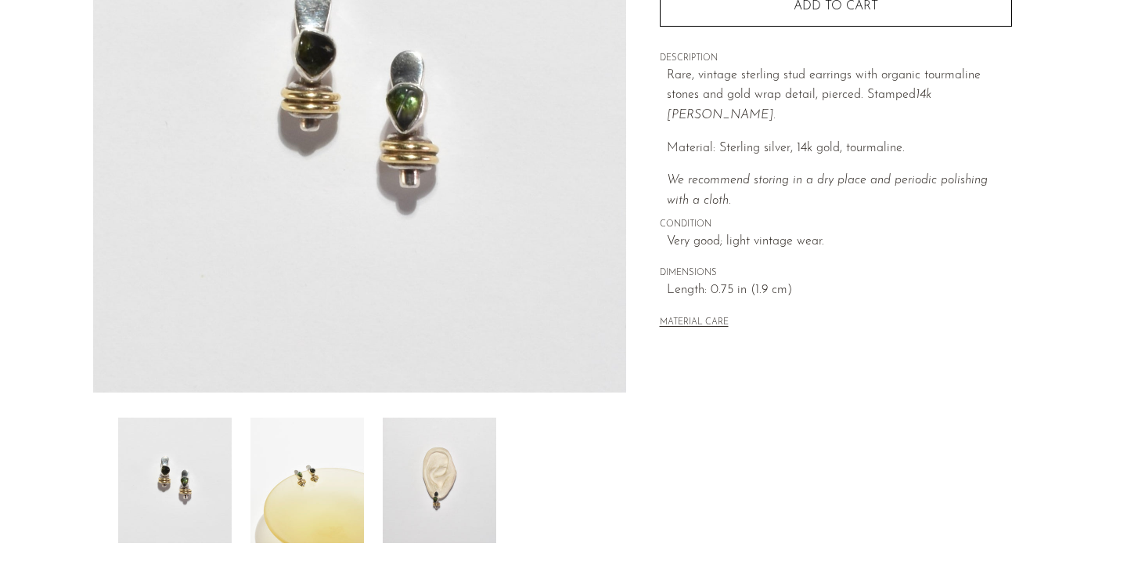
click at [447, 489] on img at bounding box center [440, 479] width 114 height 125
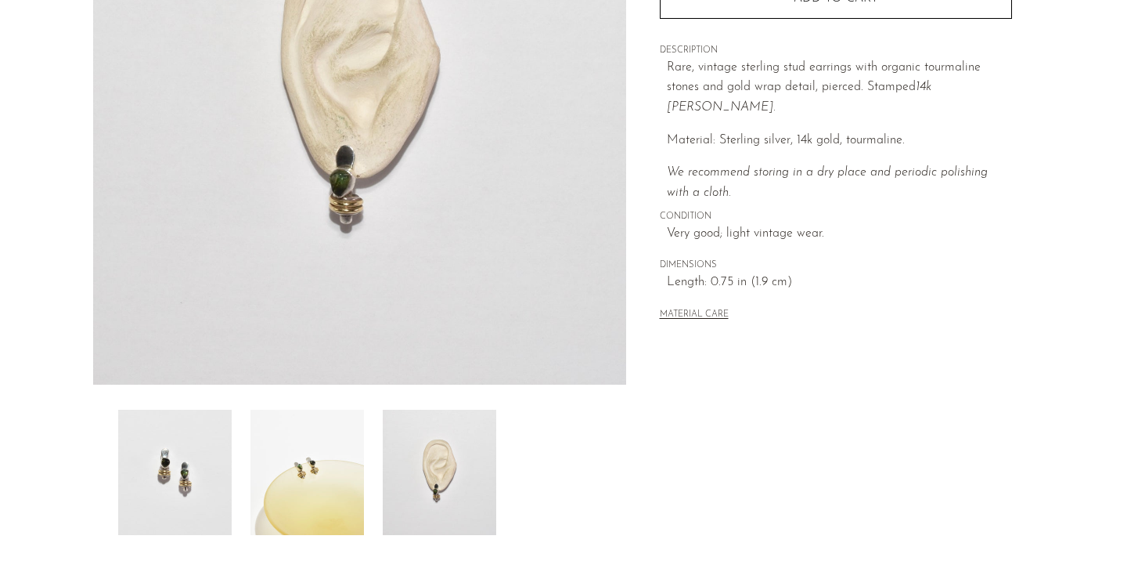
scroll to position [276, 0]
click at [325, 484] on img at bounding box center [308, 470] width 114 height 125
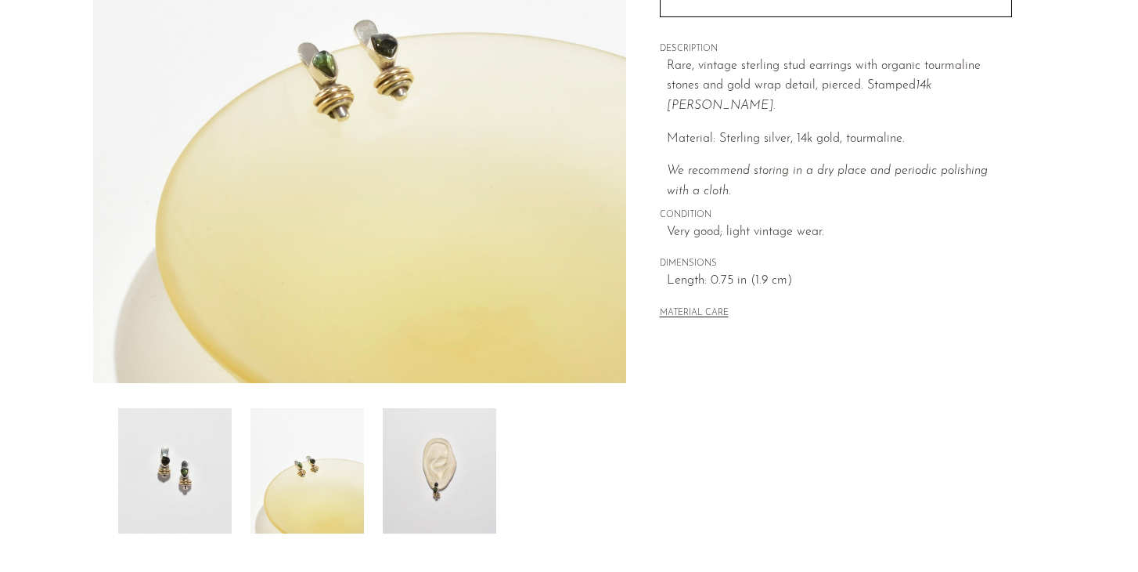
click at [211, 467] on img at bounding box center [175, 470] width 114 height 125
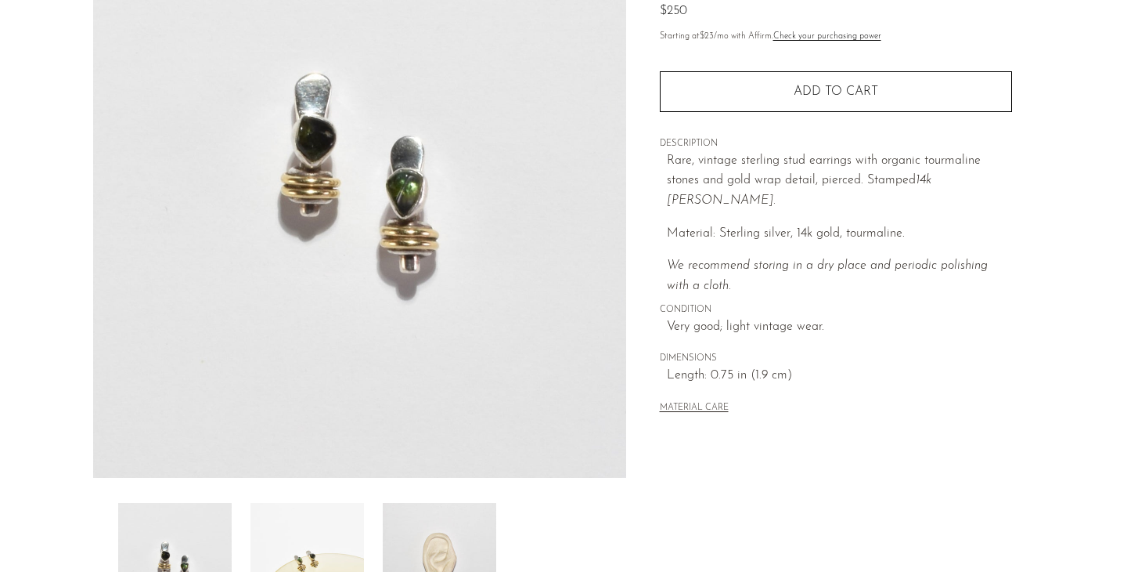
scroll to position [181, 0]
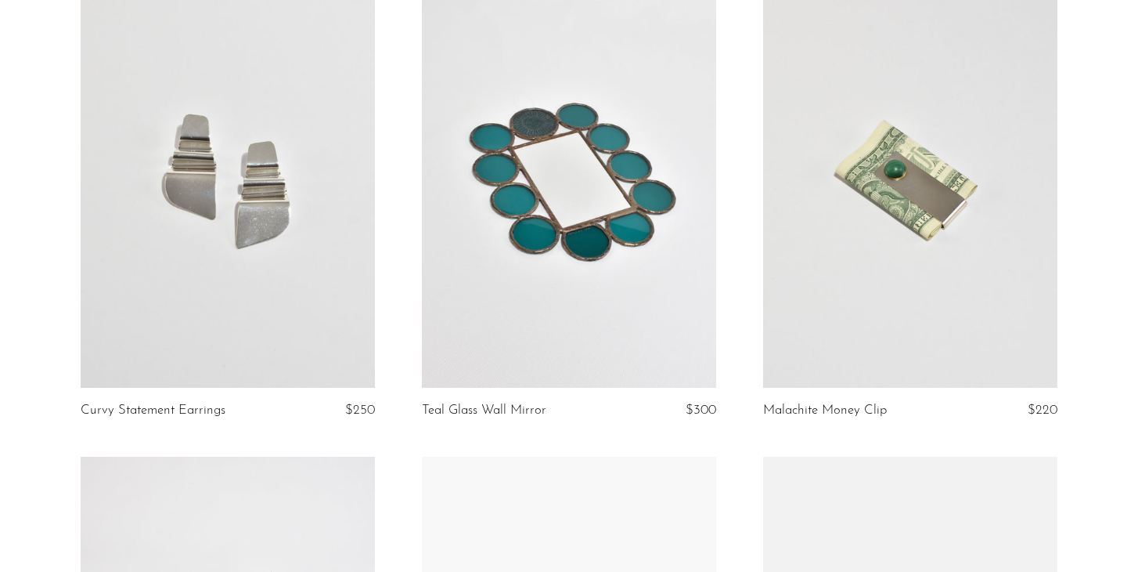
scroll to position [4051, 0]
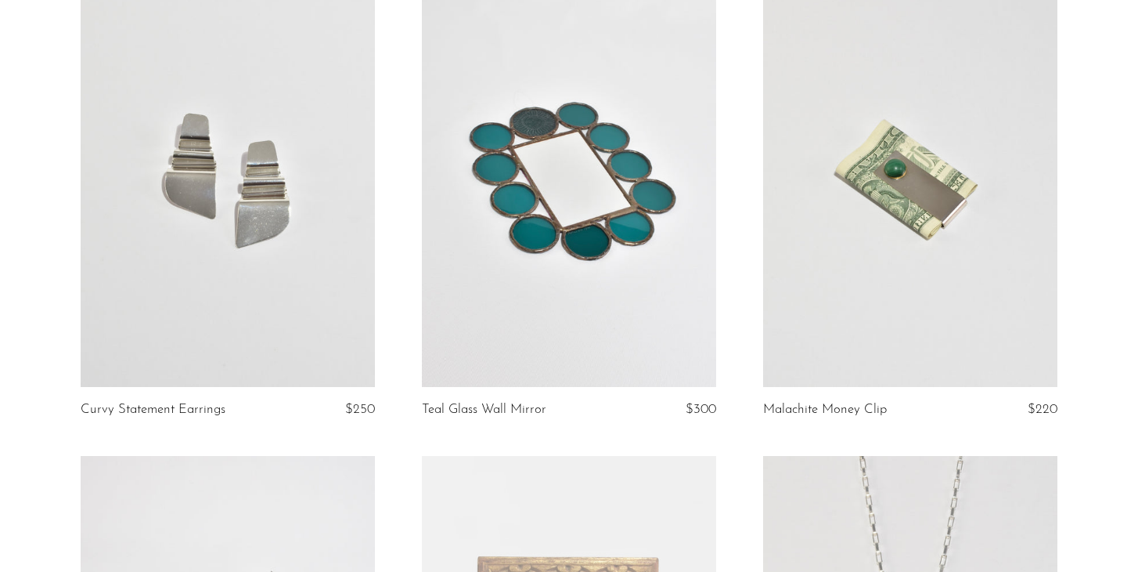
click at [576, 219] on link at bounding box center [569, 180] width 294 height 413
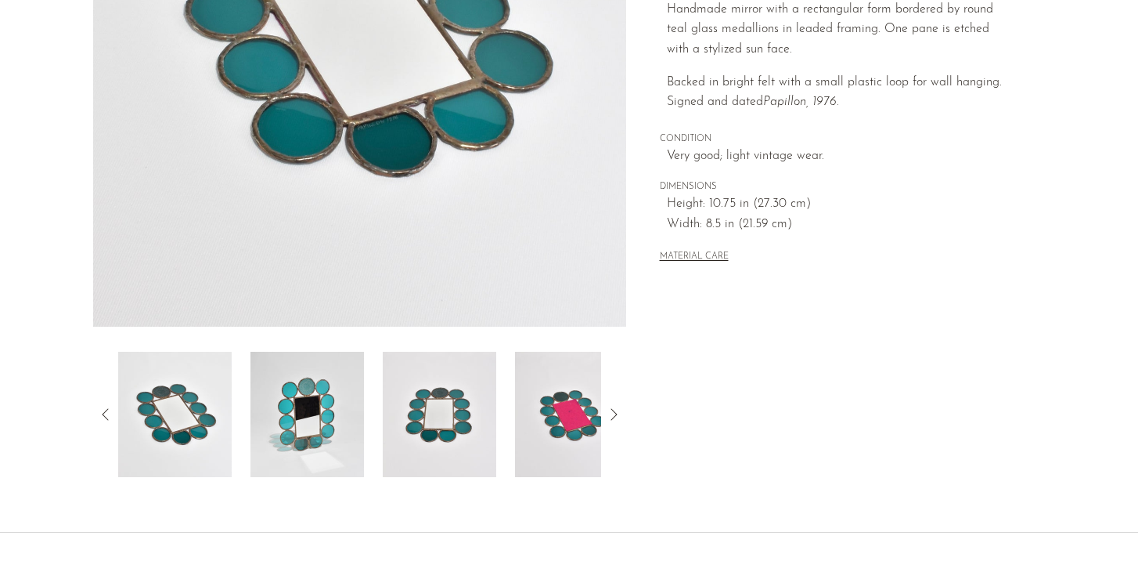
scroll to position [334, 0]
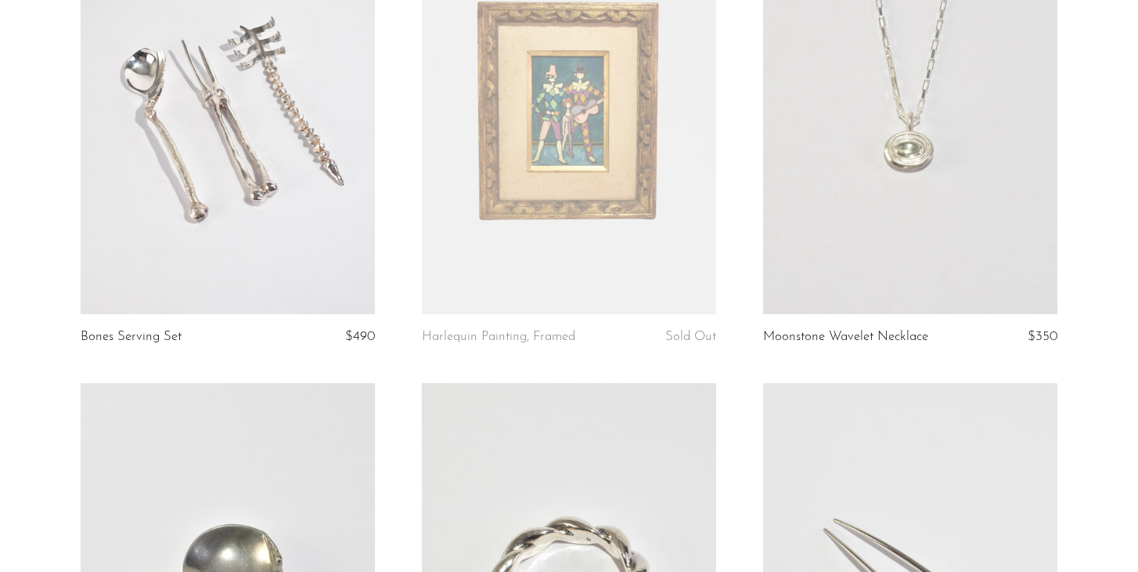
scroll to position [4557, 0]
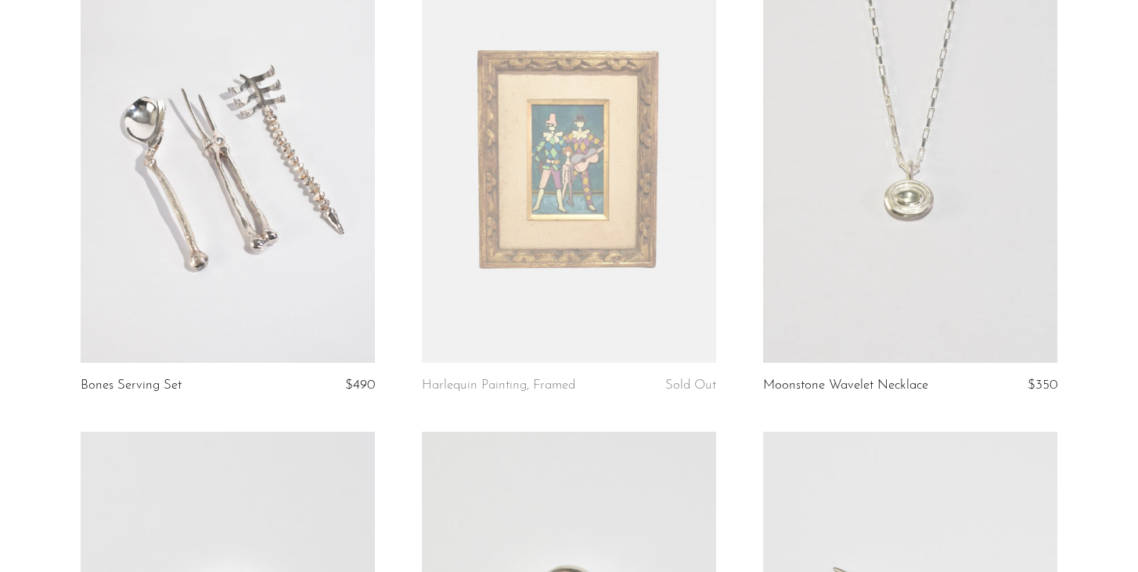
click at [894, 240] on link at bounding box center [910, 156] width 294 height 413
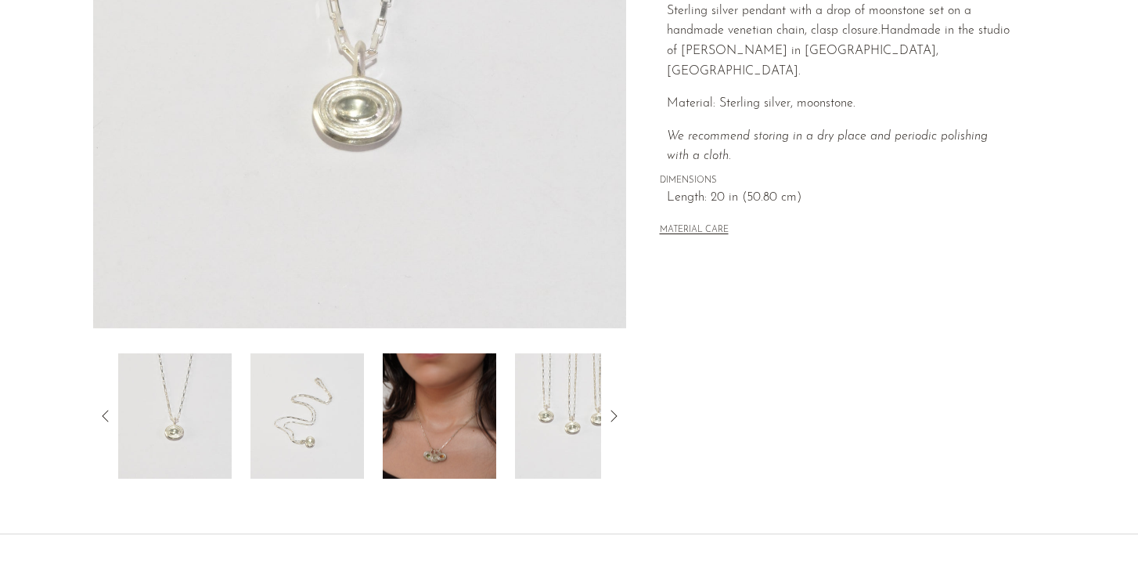
scroll to position [335, 0]
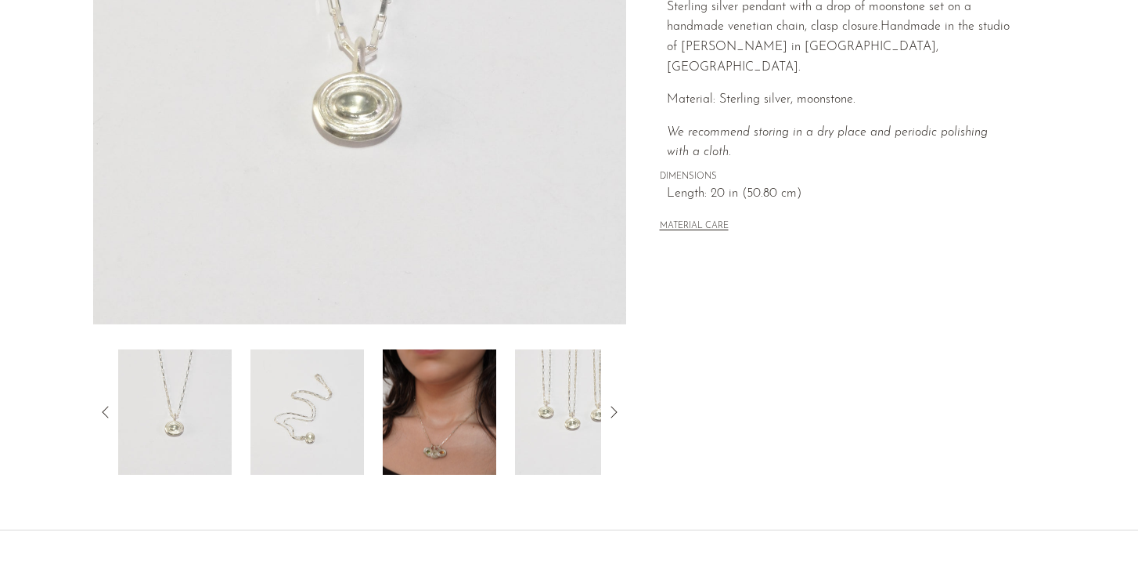
click at [450, 403] on img at bounding box center [440, 411] width 114 height 125
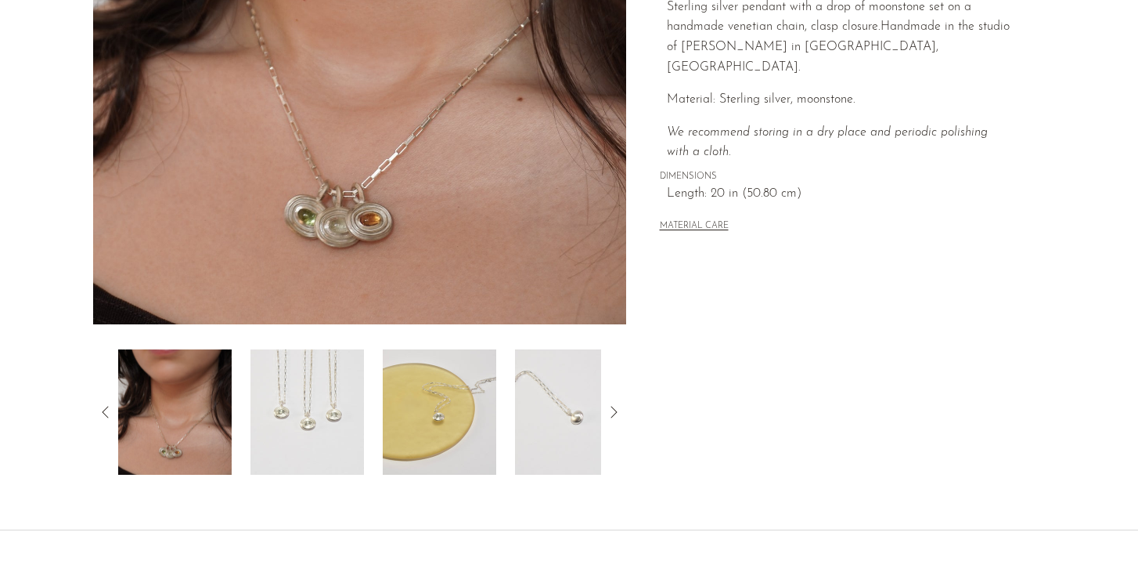
scroll to position [124, 0]
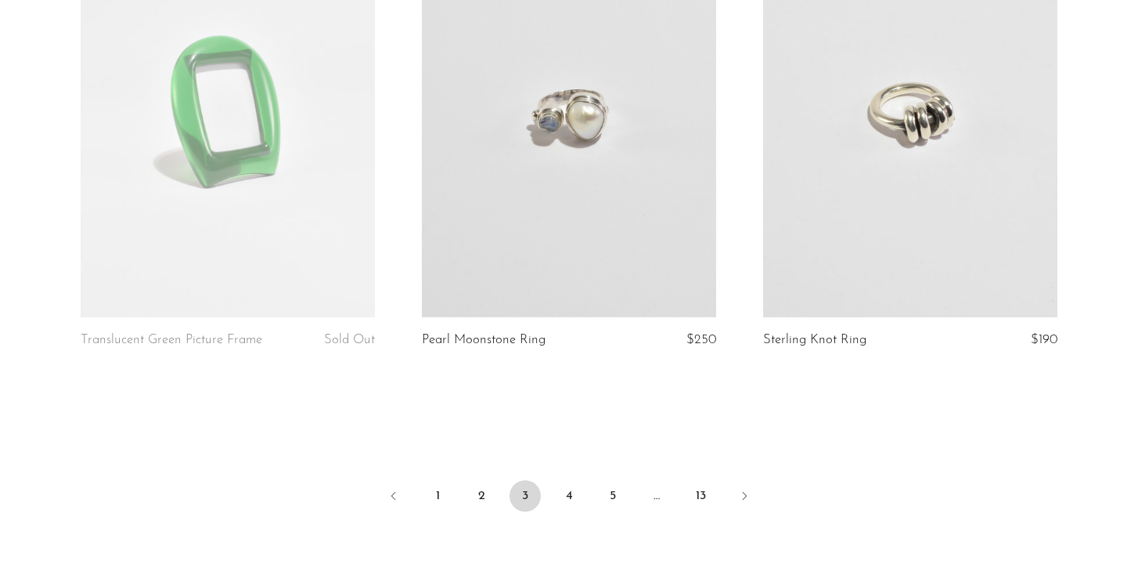
scroll to position [5567, 0]
click at [574, 507] on link "4" at bounding box center [569, 493] width 31 height 31
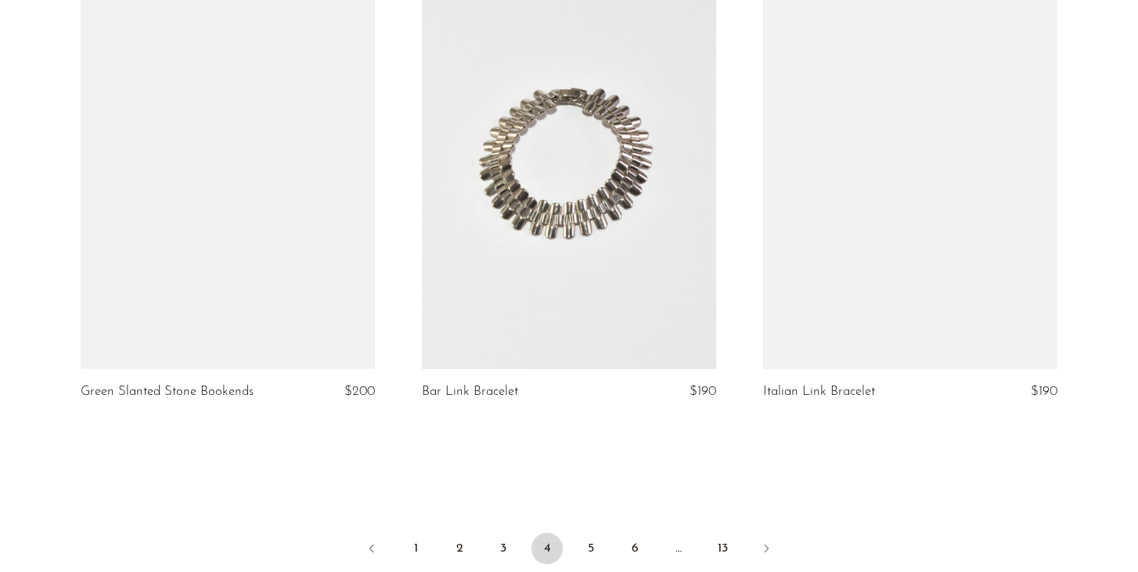
scroll to position [5533, 0]
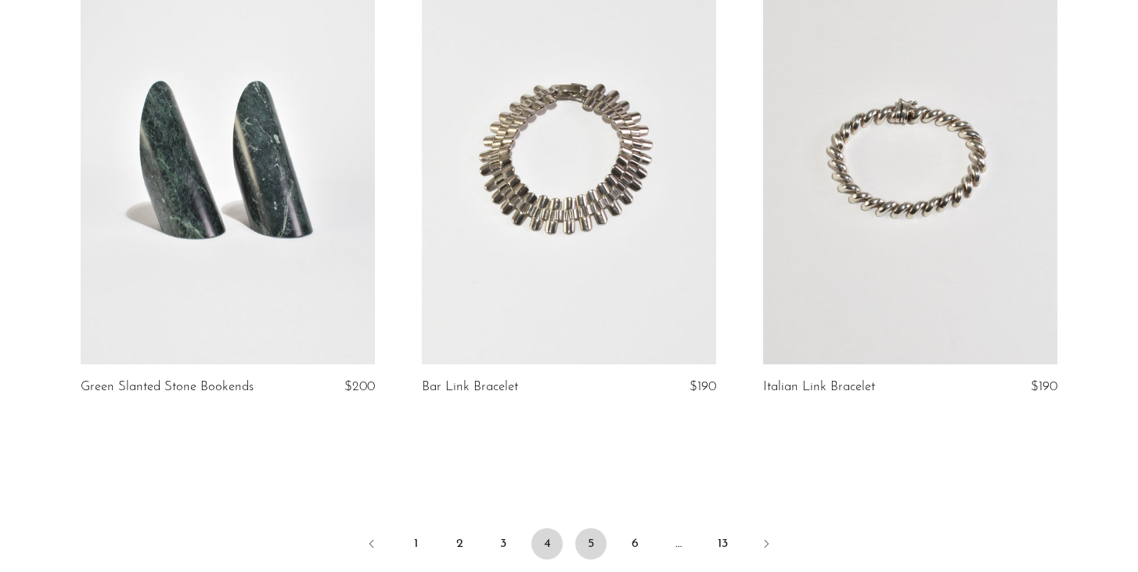
click at [594, 529] on link "5" at bounding box center [591, 543] width 31 height 31
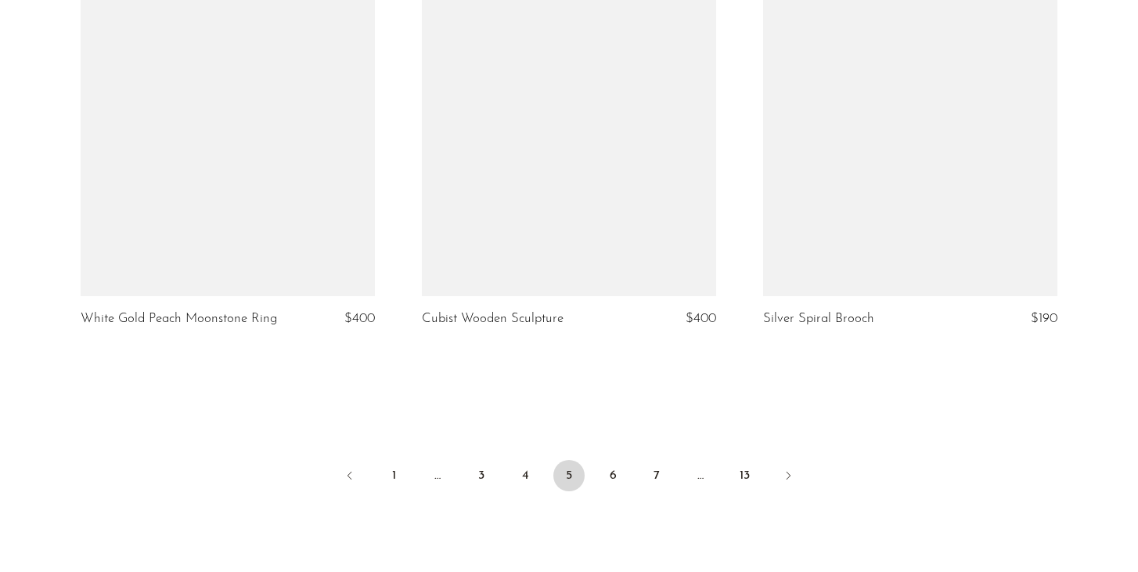
scroll to position [5661, 0]
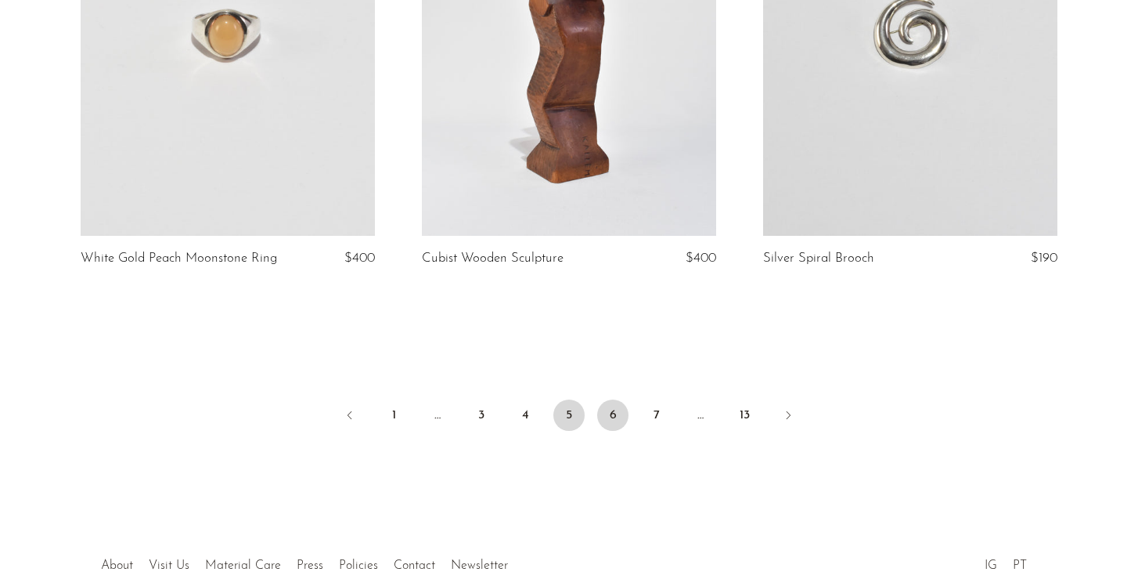
click at [614, 399] on link "6" at bounding box center [612, 414] width 31 height 31
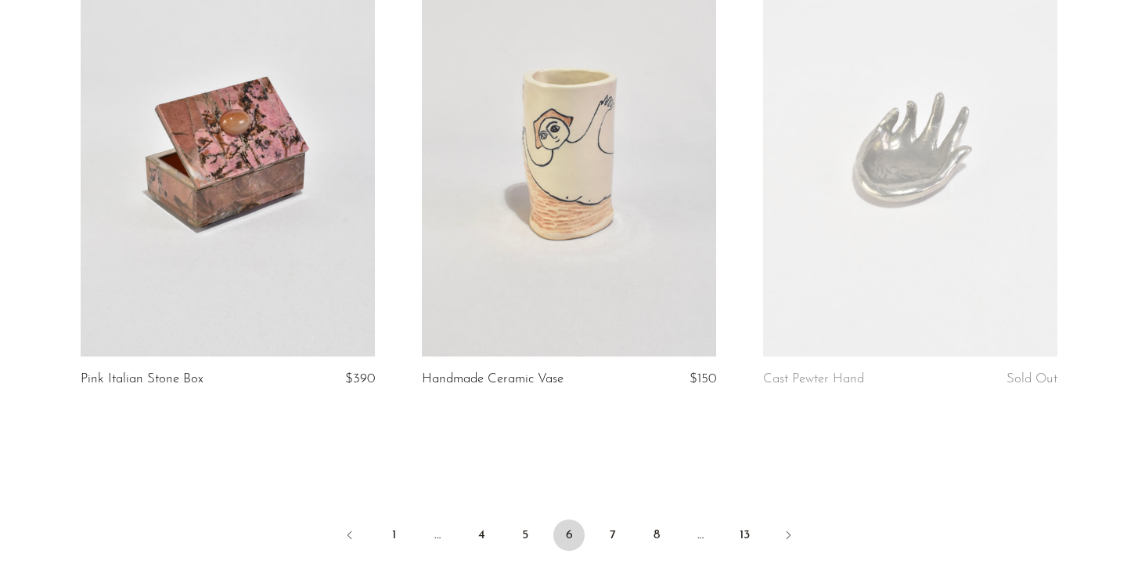
scroll to position [5675, 0]
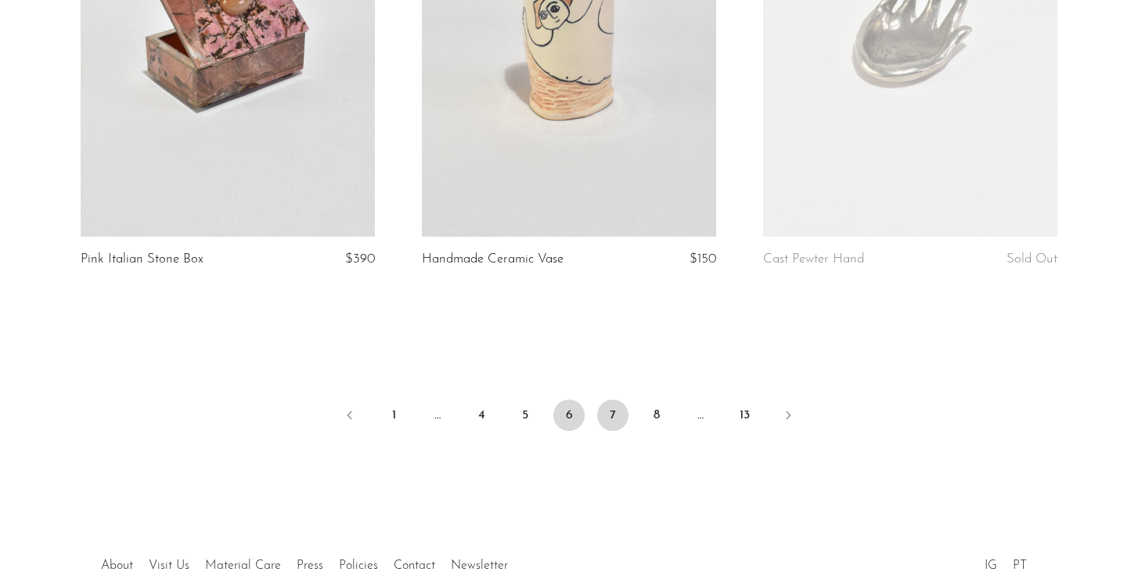
click at [617, 402] on link "7" at bounding box center [612, 414] width 31 height 31
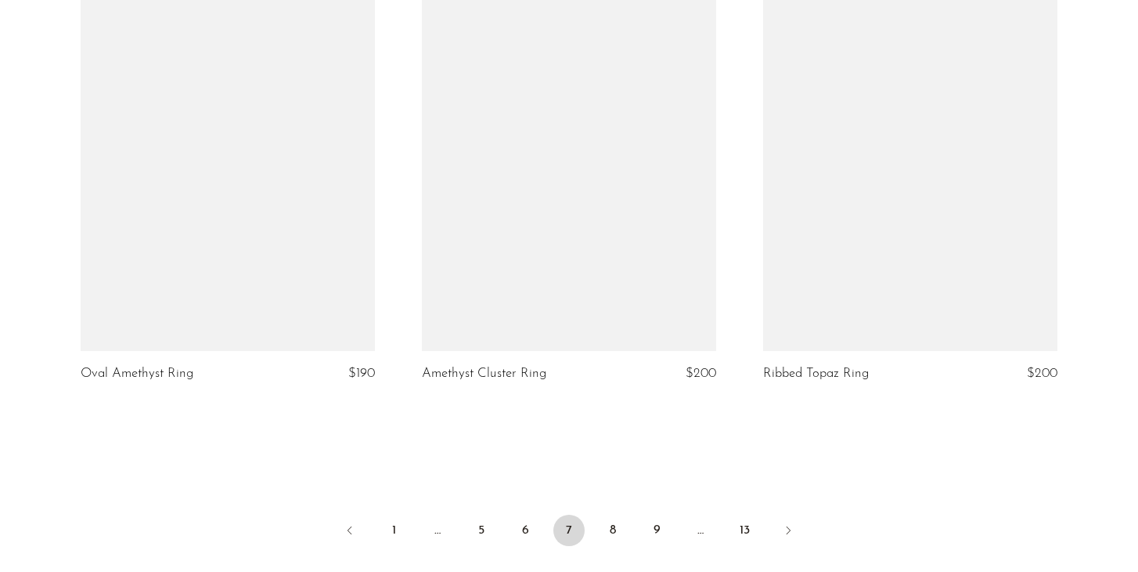
scroll to position [5509, 0]
